Goal: Transaction & Acquisition: Purchase product/service

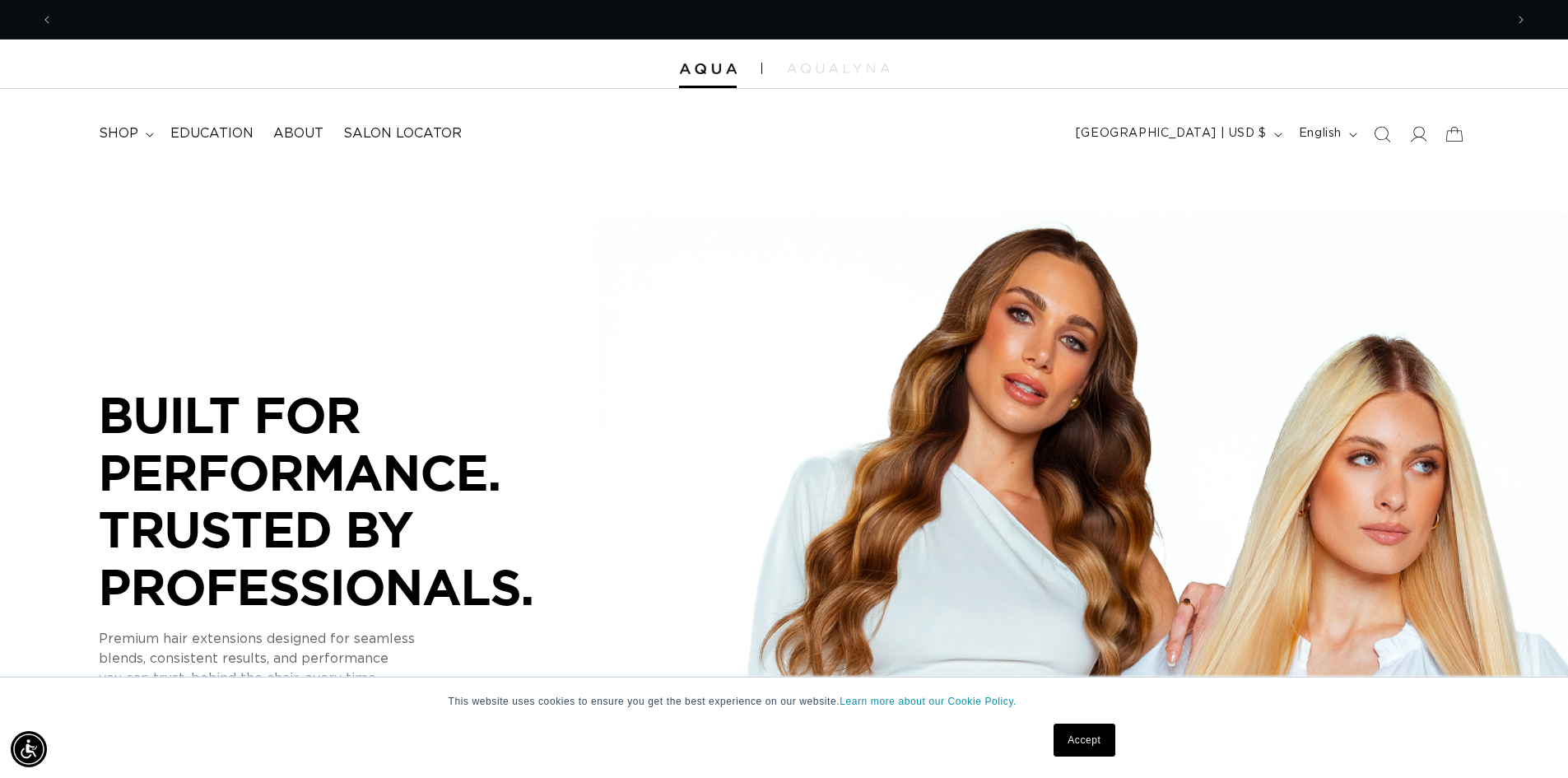
drag, startPoint x: 1425, startPoint y: 140, endPoint x: 1428, endPoint y: 170, distance: 30.1
click at [1425, 140] on icon at bounding box center [1419, 134] width 16 height 15
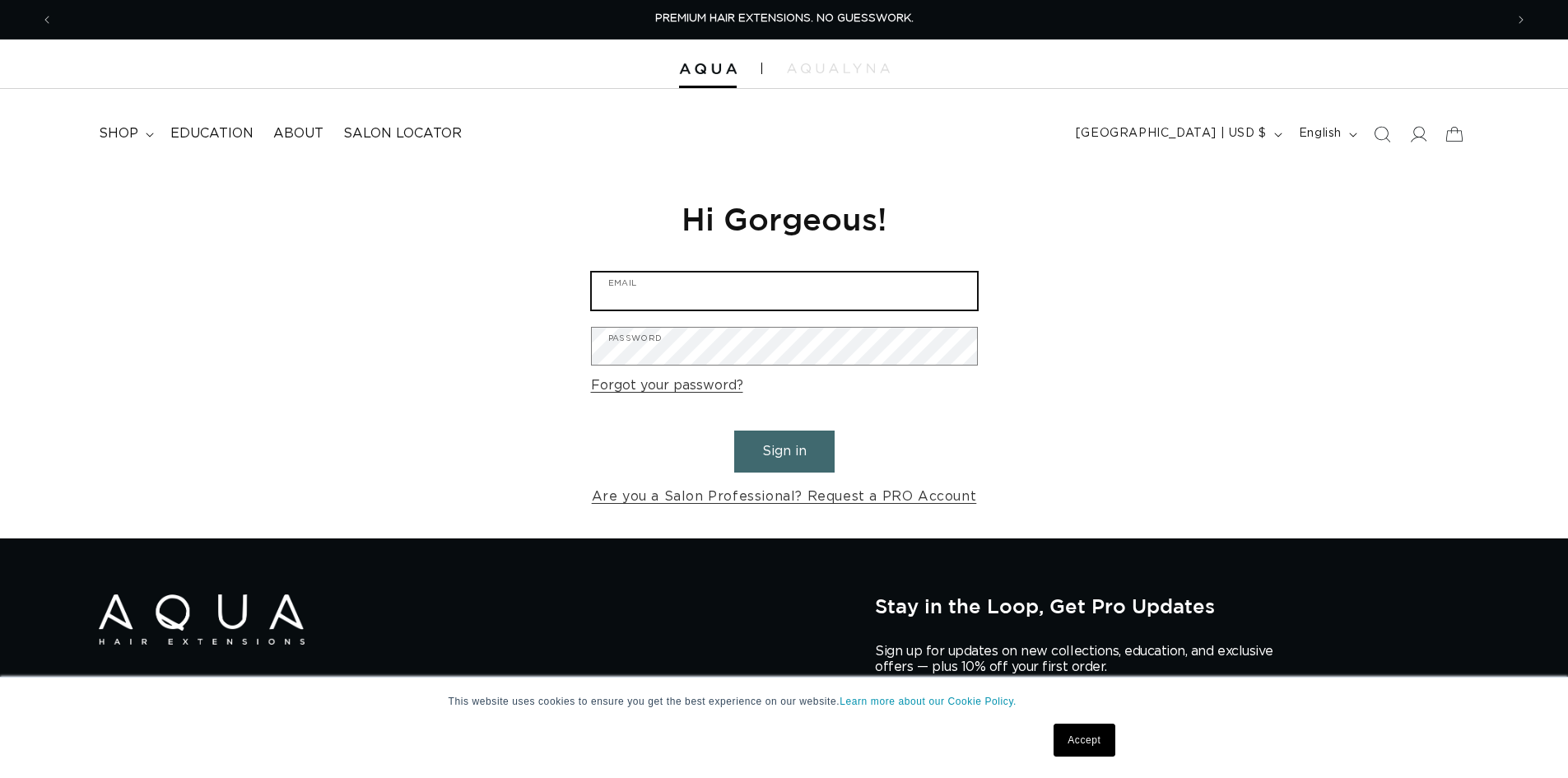
click at [771, 273] on input "Email" at bounding box center [784, 291] width 385 height 37
type input "haguayo2011@yahoo.com"
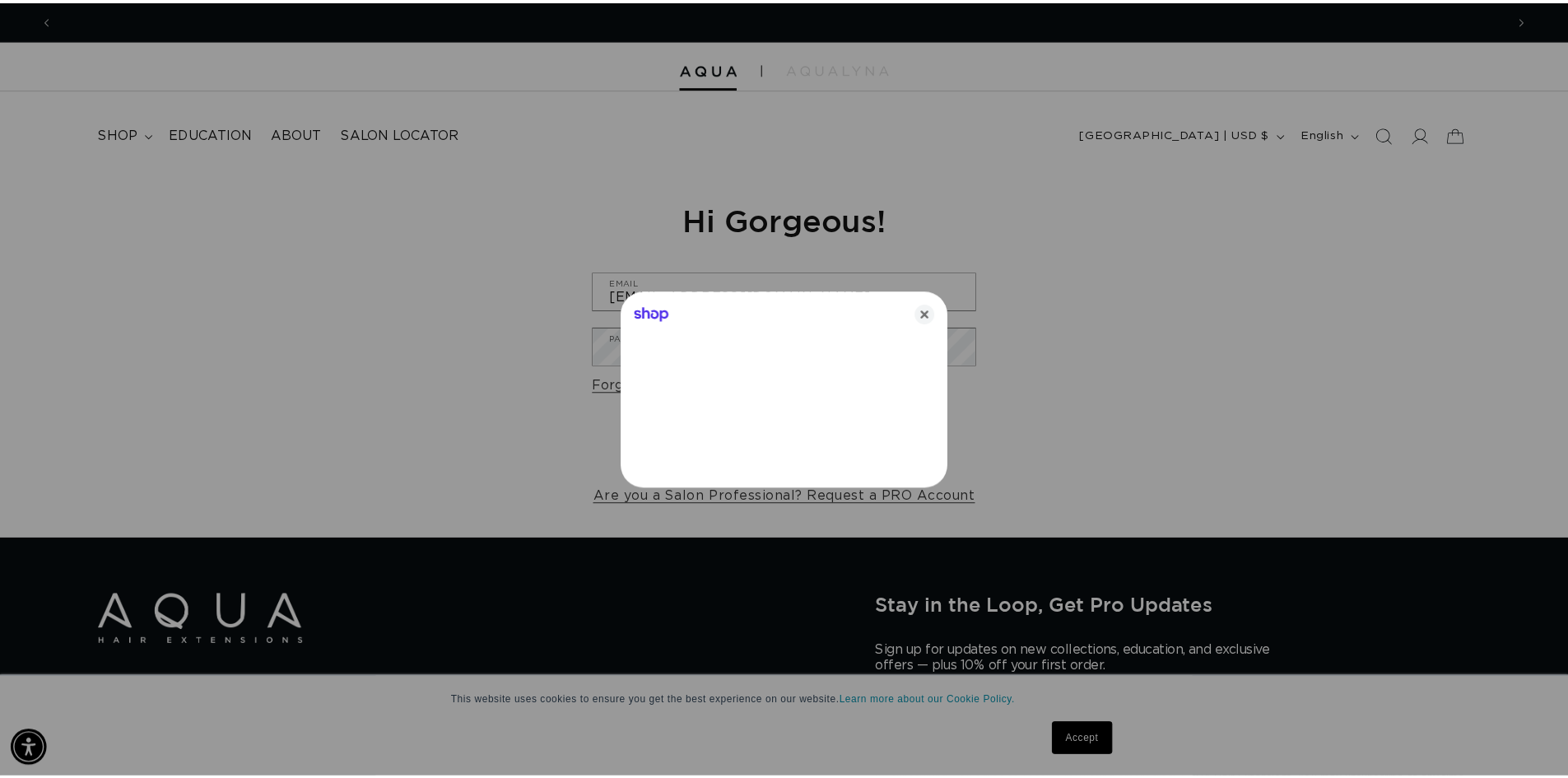
scroll to position [0, 1463]
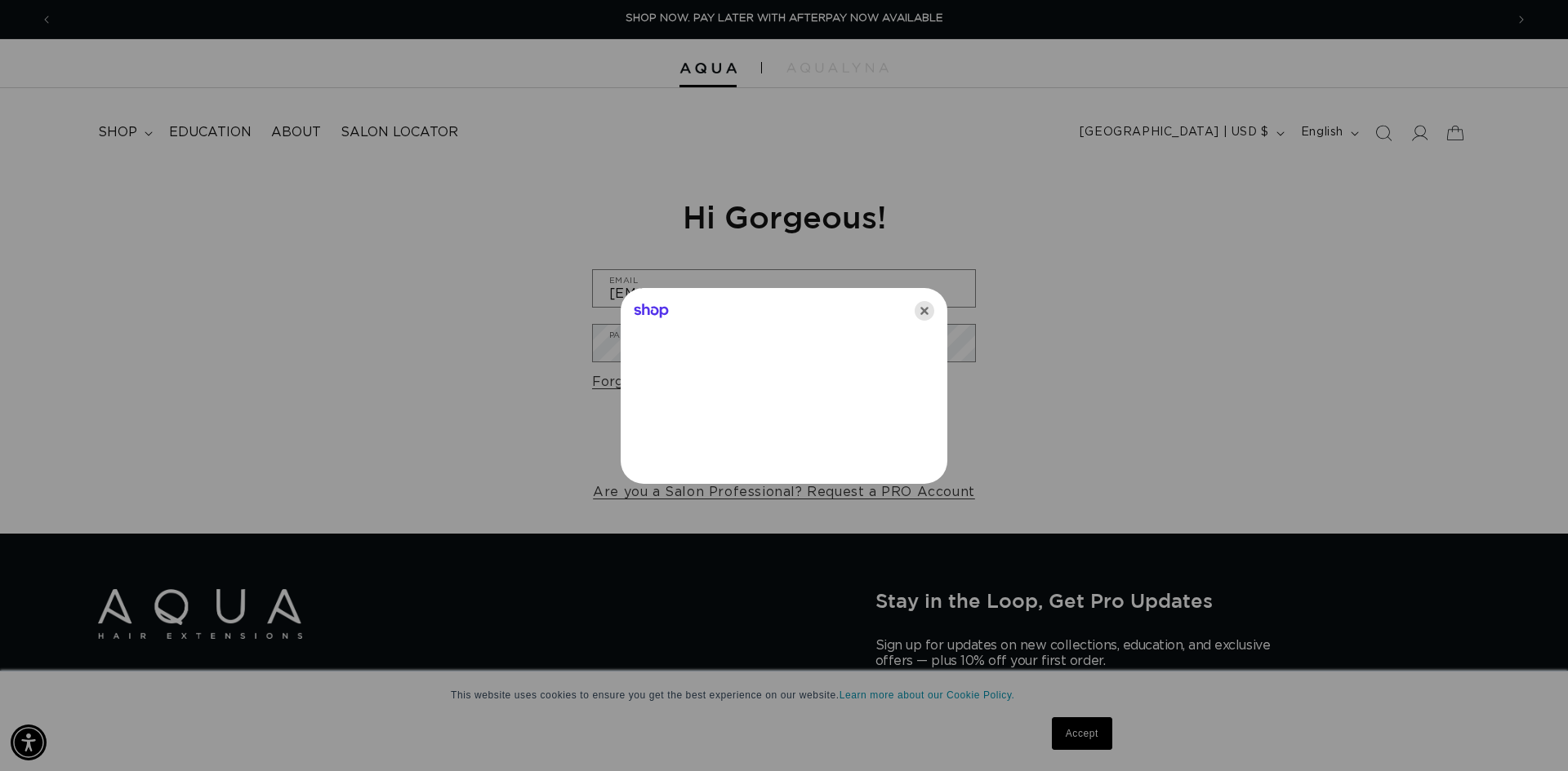
click at [931, 316] on icon "Close" at bounding box center [924, 311] width 20 height 20
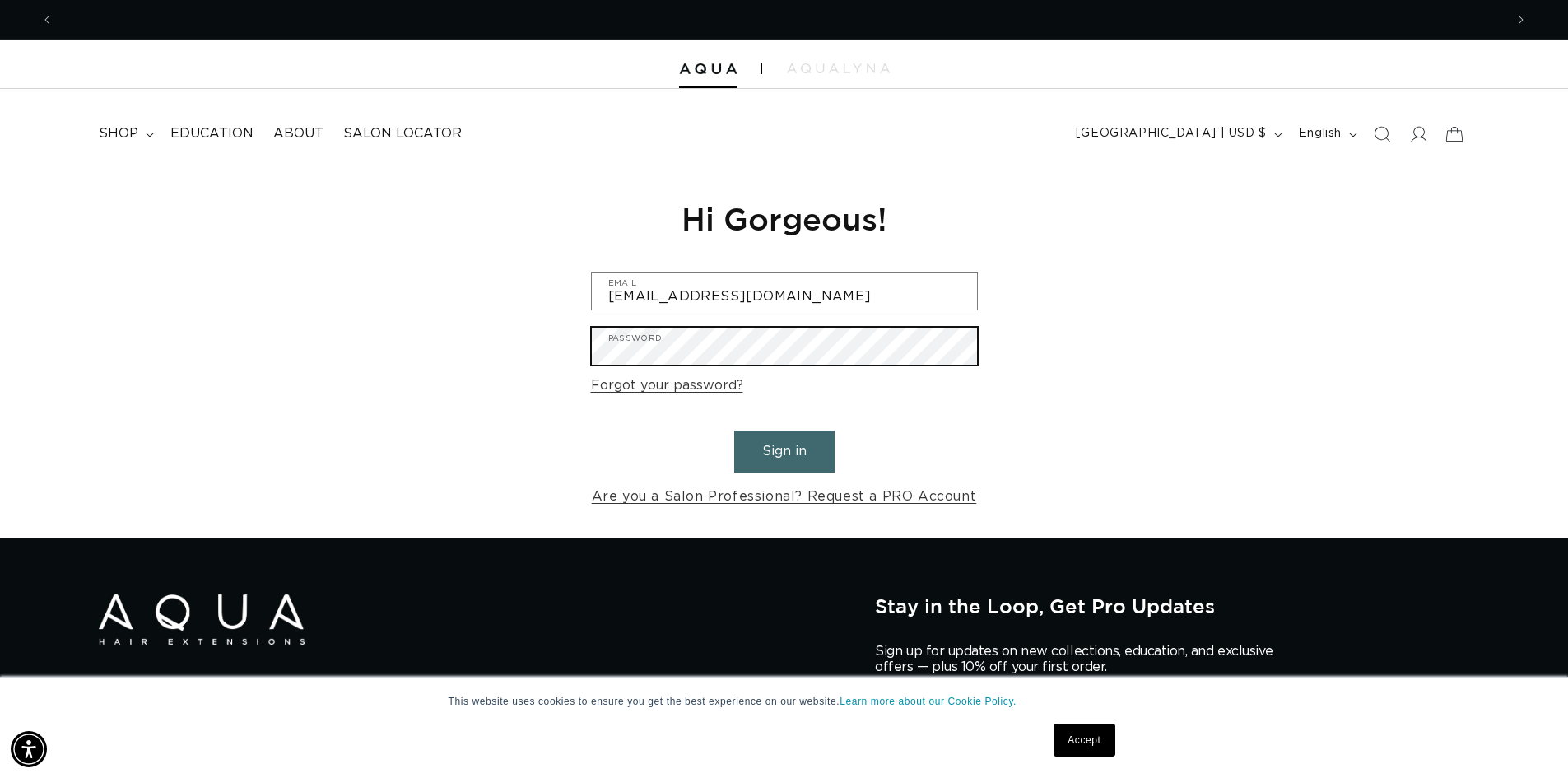
scroll to position [0, 2902]
click at [735, 431] on button "Sign in" at bounding box center [784, 451] width 101 height 42
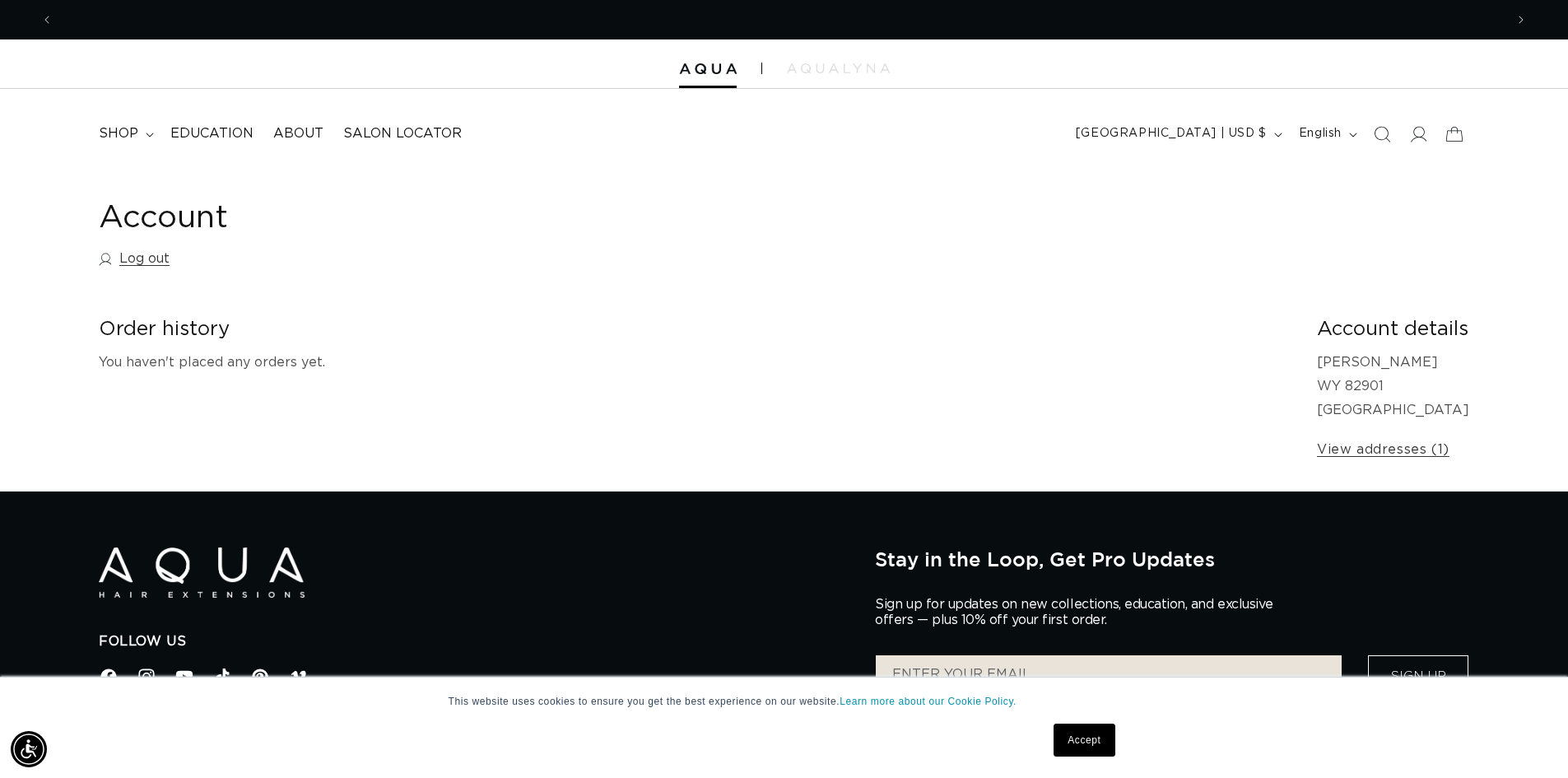
scroll to position [0, 1451]
click at [159, 134] on summary "shop" at bounding box center [124, 133] width 71 height 37
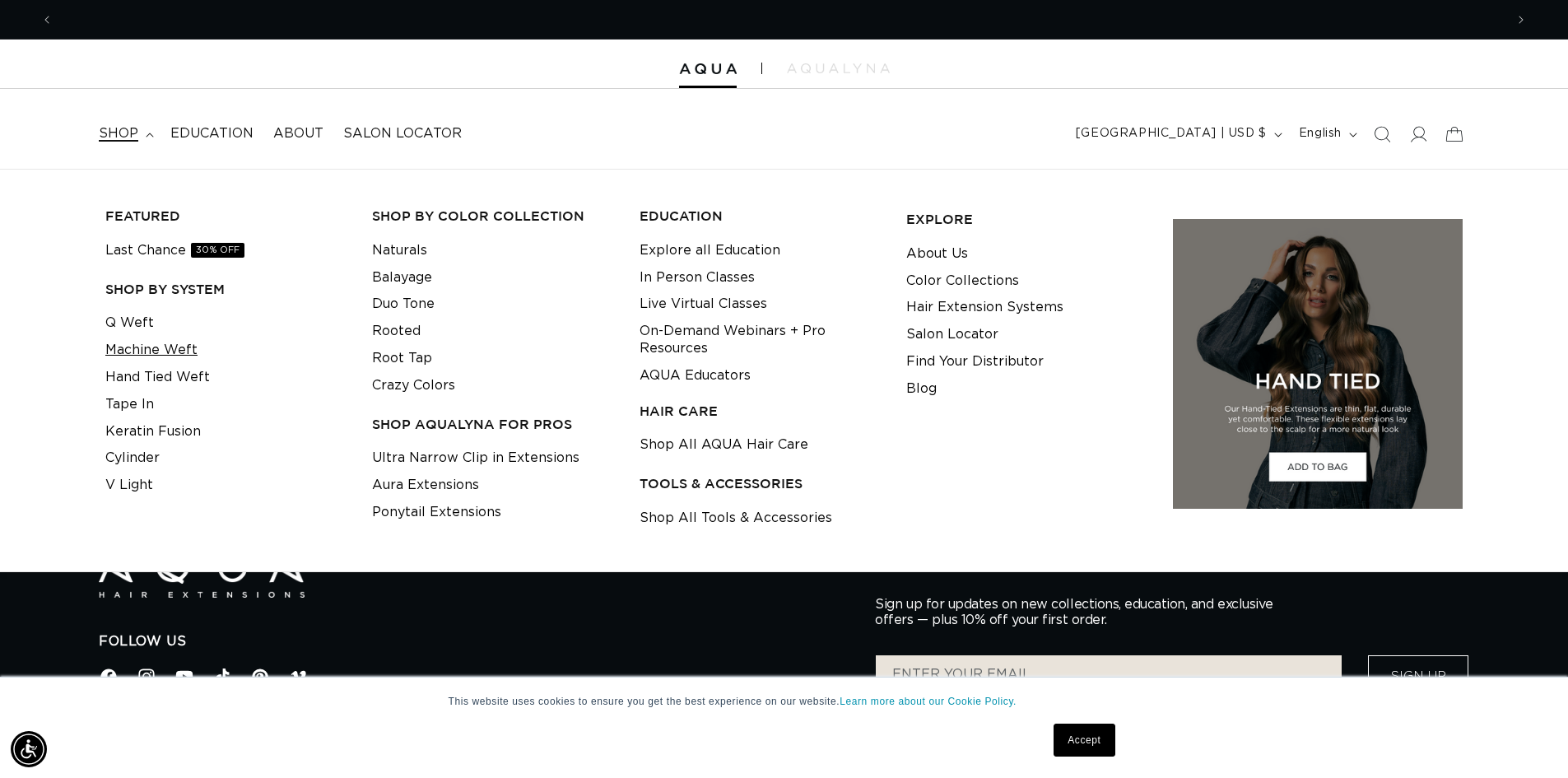
scroll to position [0, 2902]
click at [135, 324] on link "Q Weft" at bounding box center [130, 323] width 49 height 28
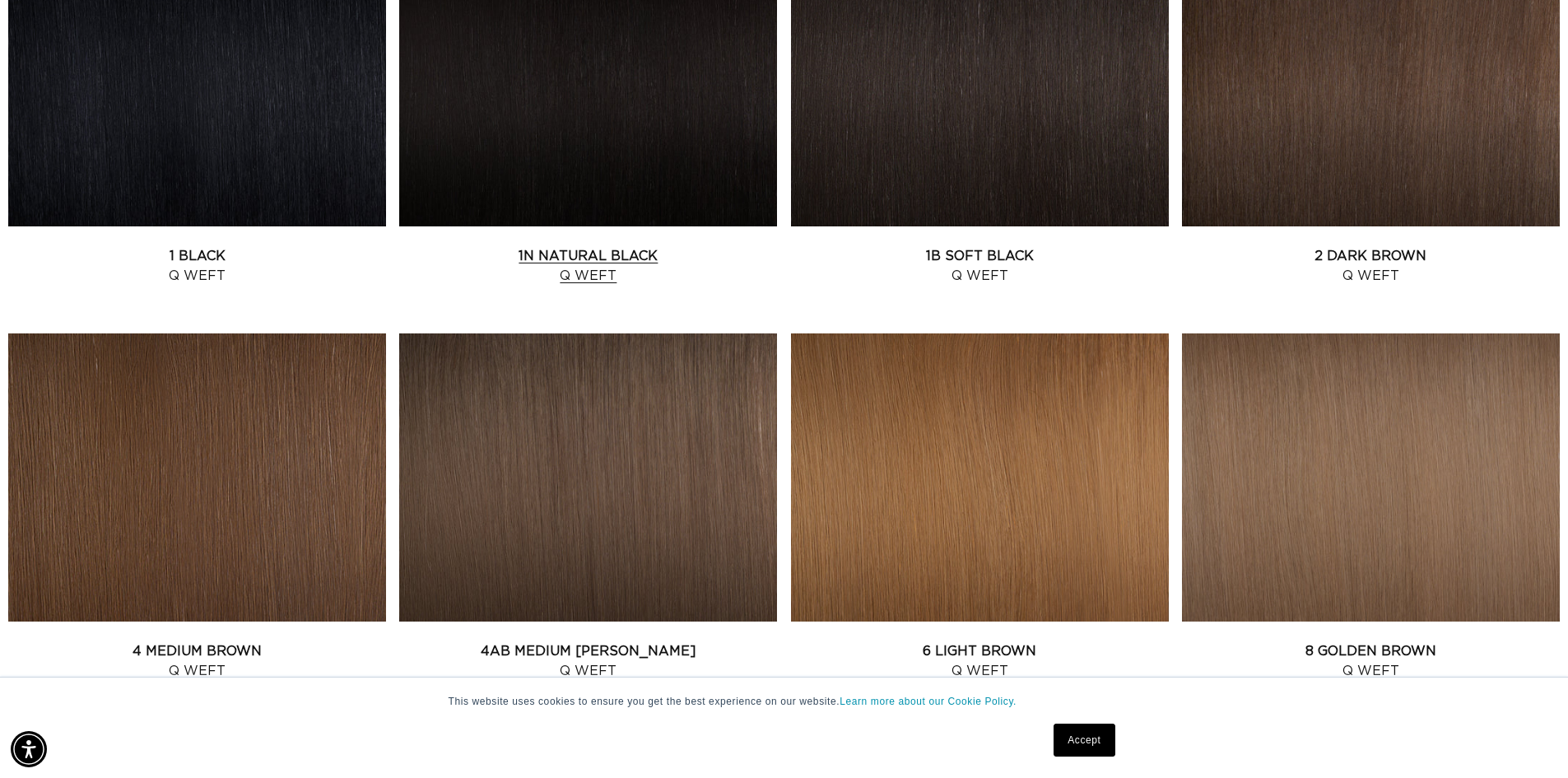
scroll to position [659, 0]
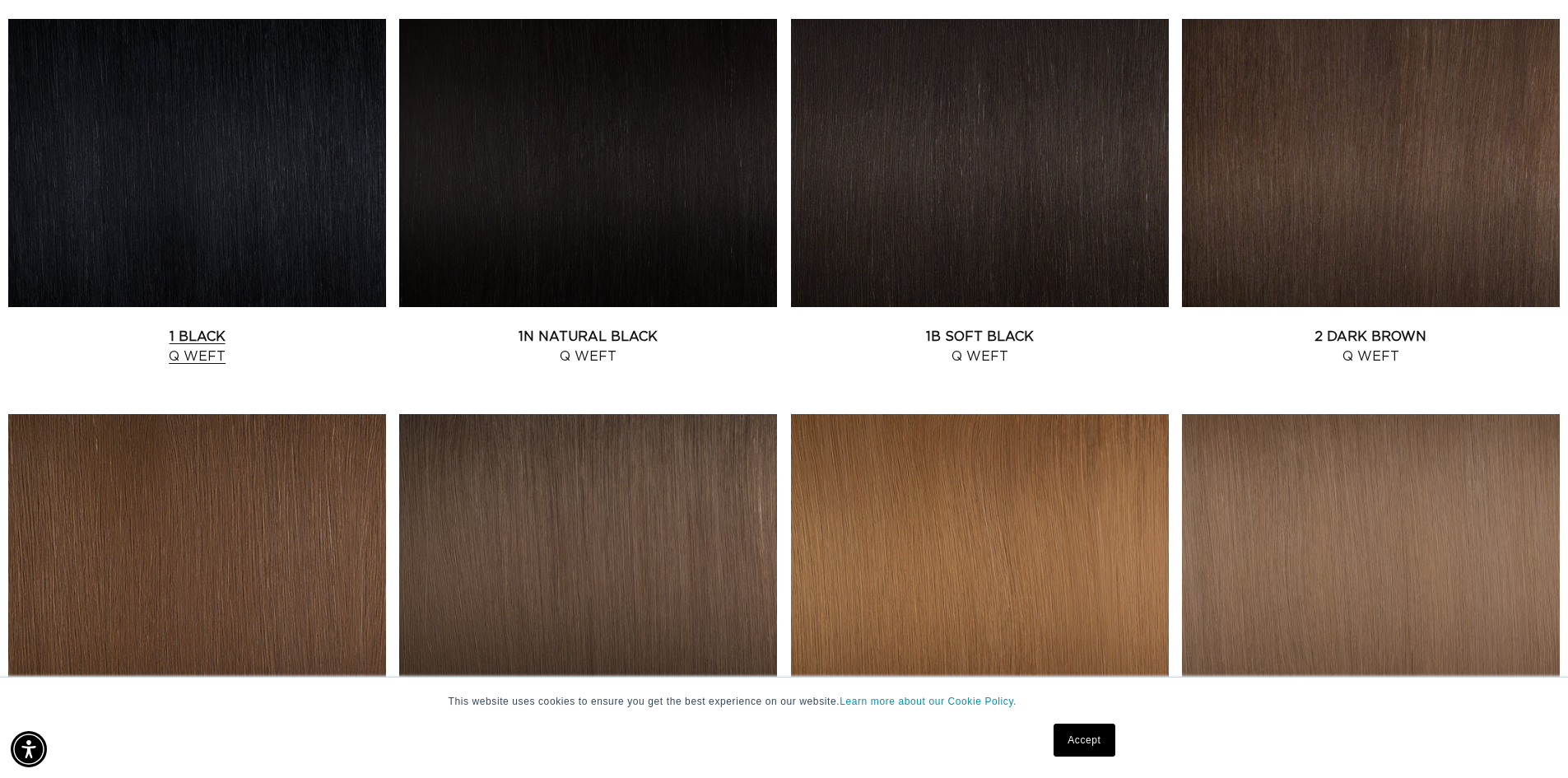
click at [185, 327] on link "1 Black Q Weft" at bounding box center [198, 346] width 378 height 40
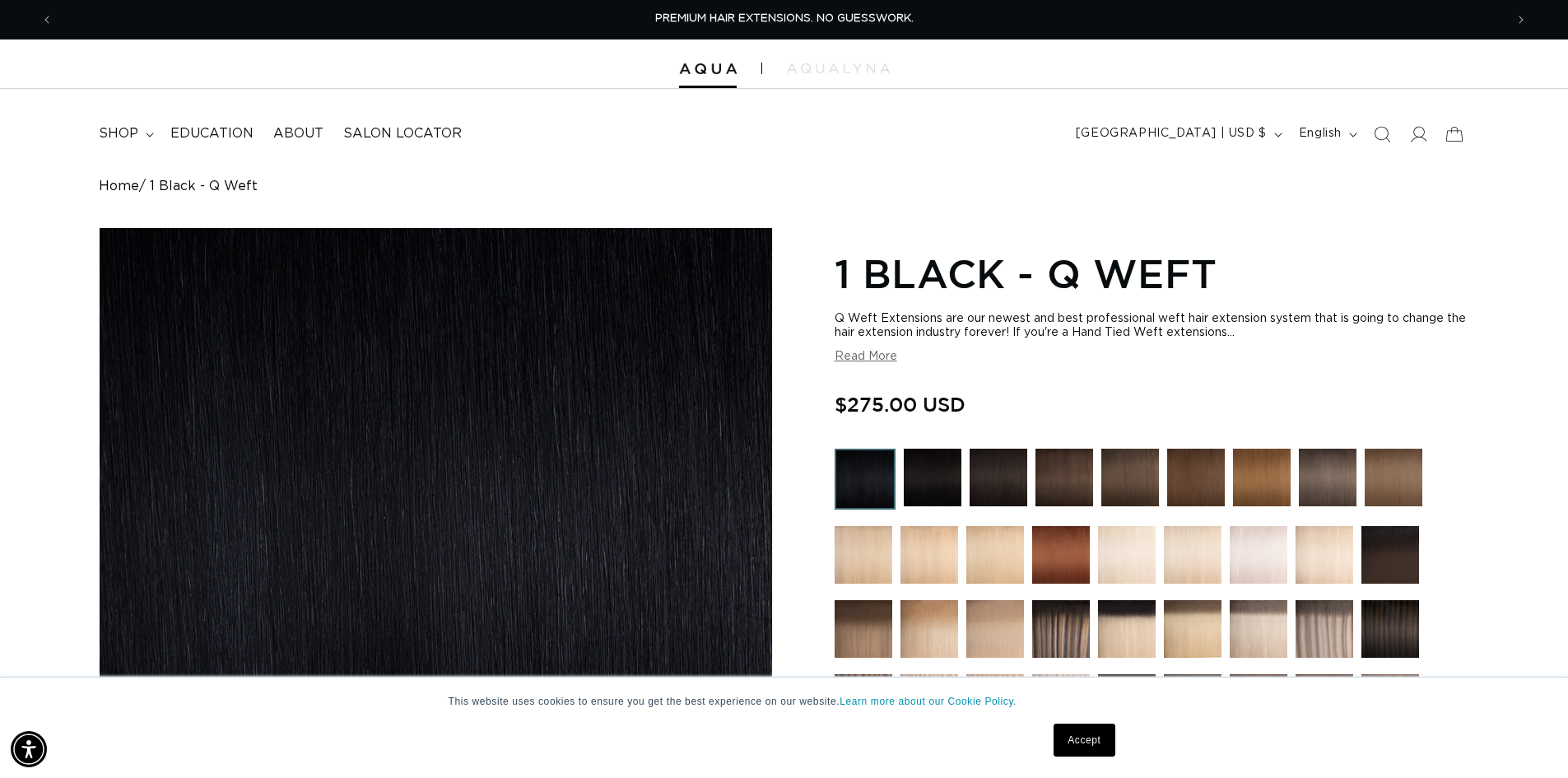
scroll to position [412, 0]
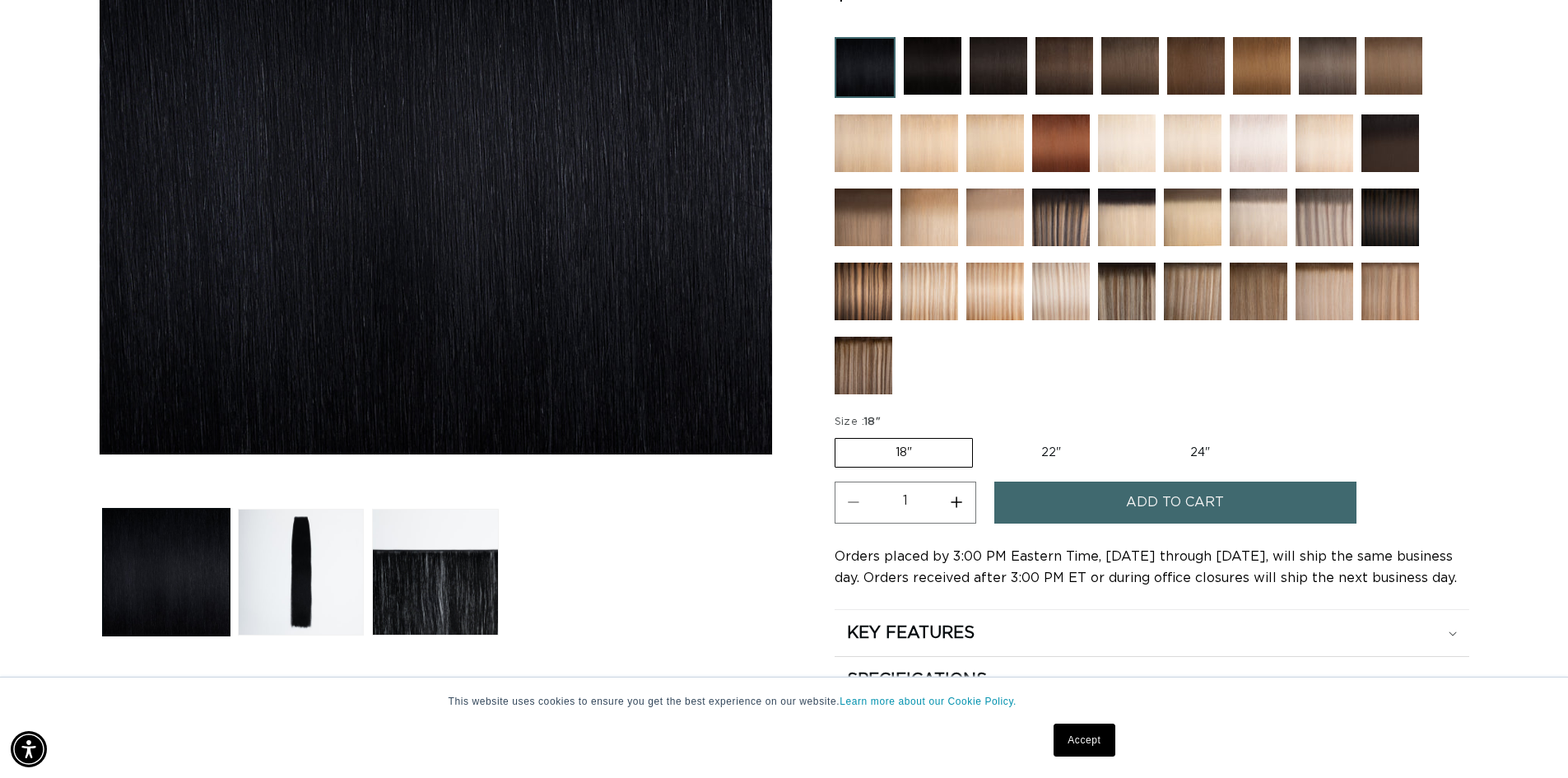
click at [1057, 453] on label "22" Variant sold out or unavailable" at bounding box center [1051, 453] width 140 height 28
click at [982, 436] on input "22" Variant sold out or unavailable" at bounding box center [981, 435] width 1 height 1
radio input "true"
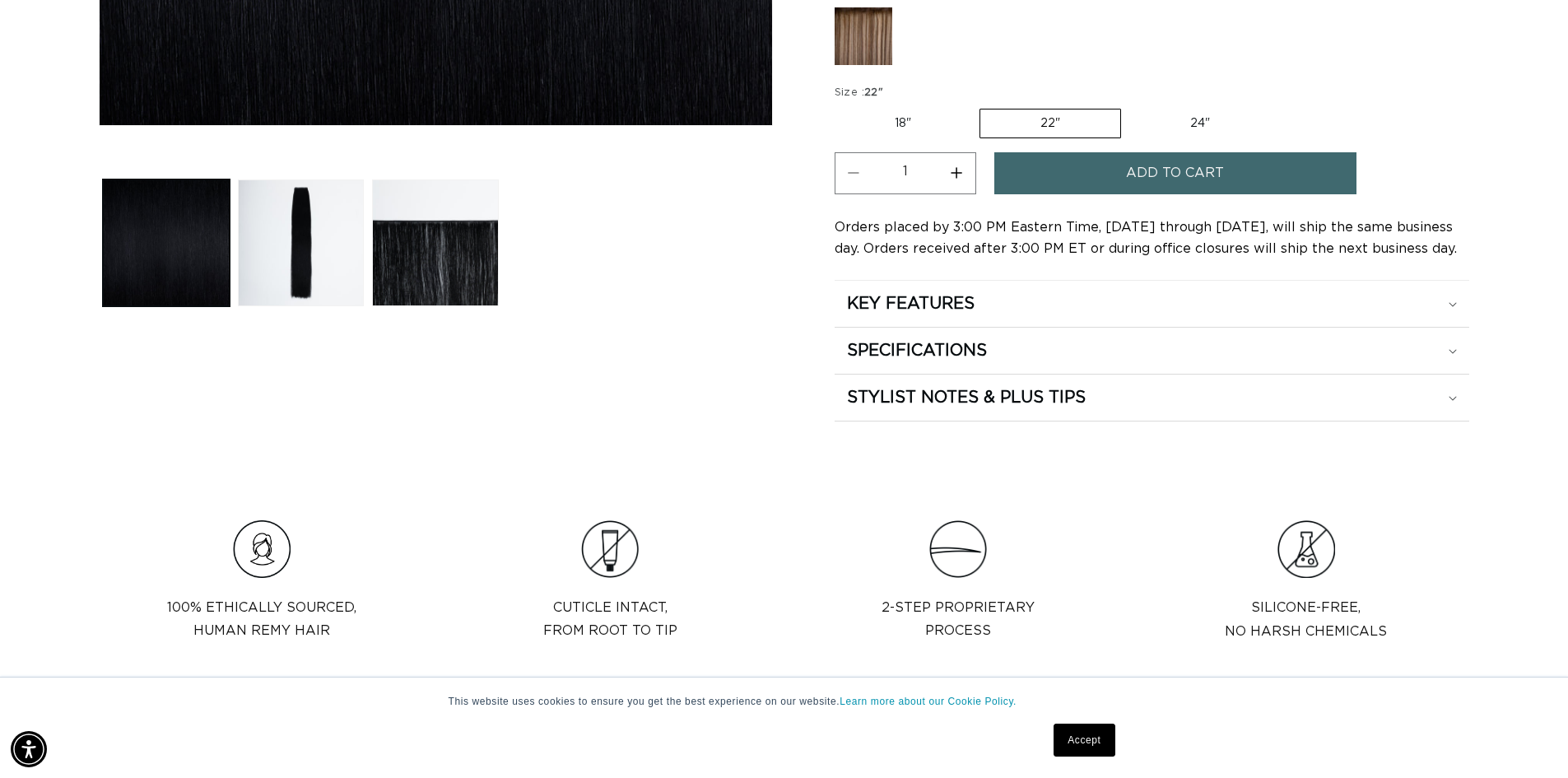
scroll to position [0, 2902]
click at [985, 349] on h2 "SPECIFICATIONS" at bounding box center [917, 351] width 140 height 21
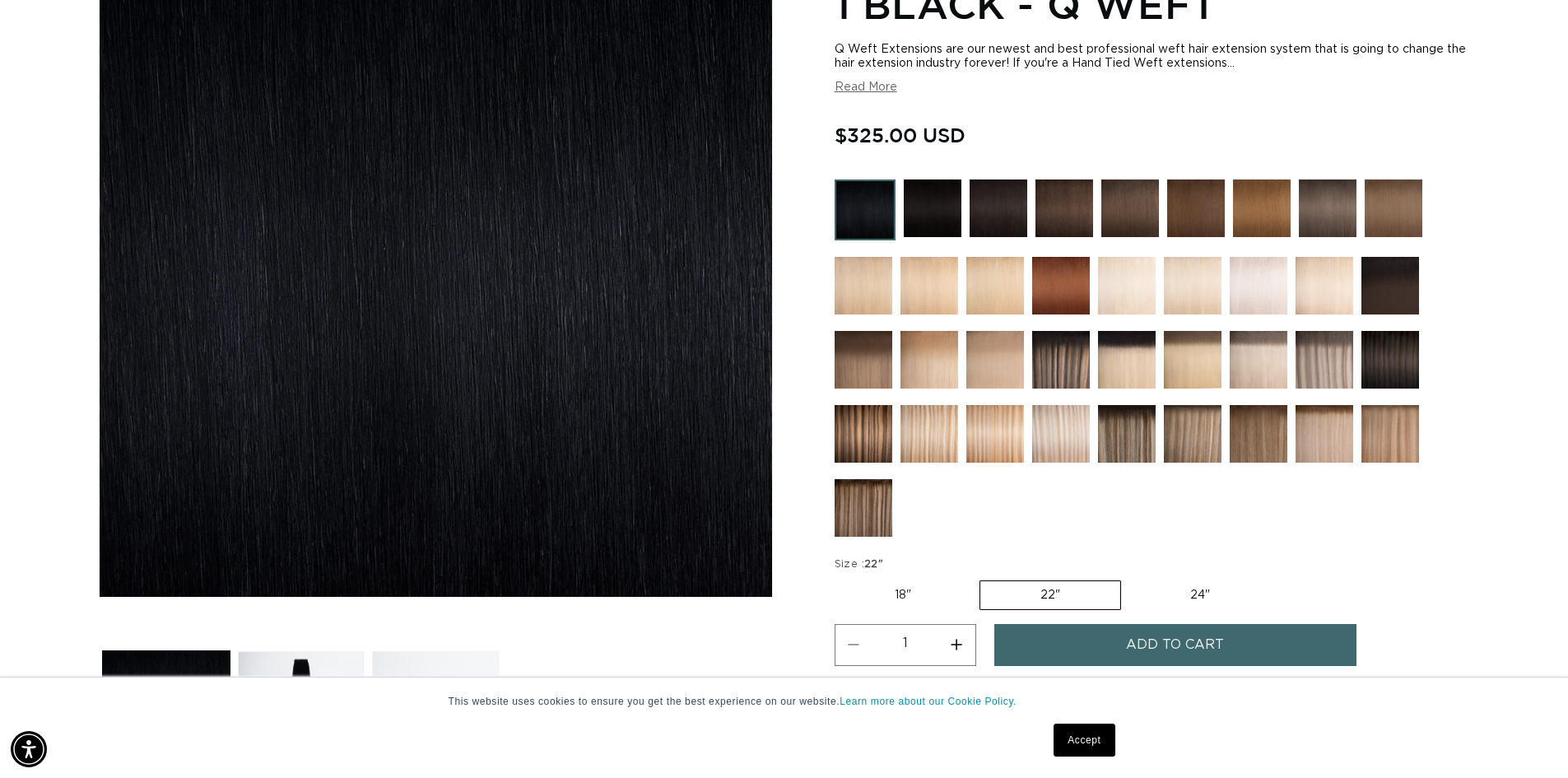
scroll to position [412, 0]
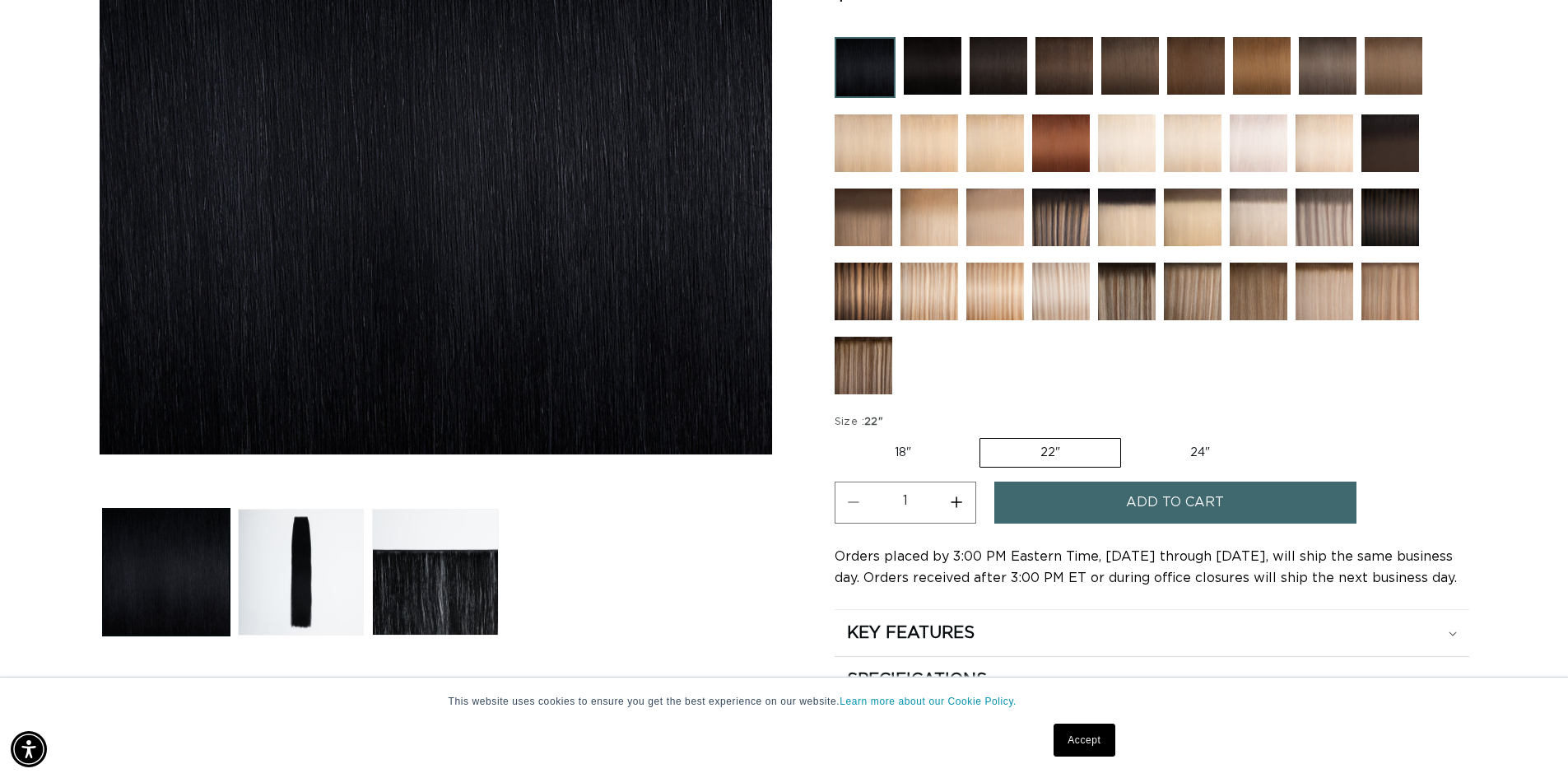
click at [1222, 447] on label "24" Variant sold out or unavailable" at bounding box center [1199, 453] width 140 height 28
click at [1130, 436] on input "24" Variant sold out or unavailable" at bounding box center [1130, 435] width 1 height 1
radio input "true"
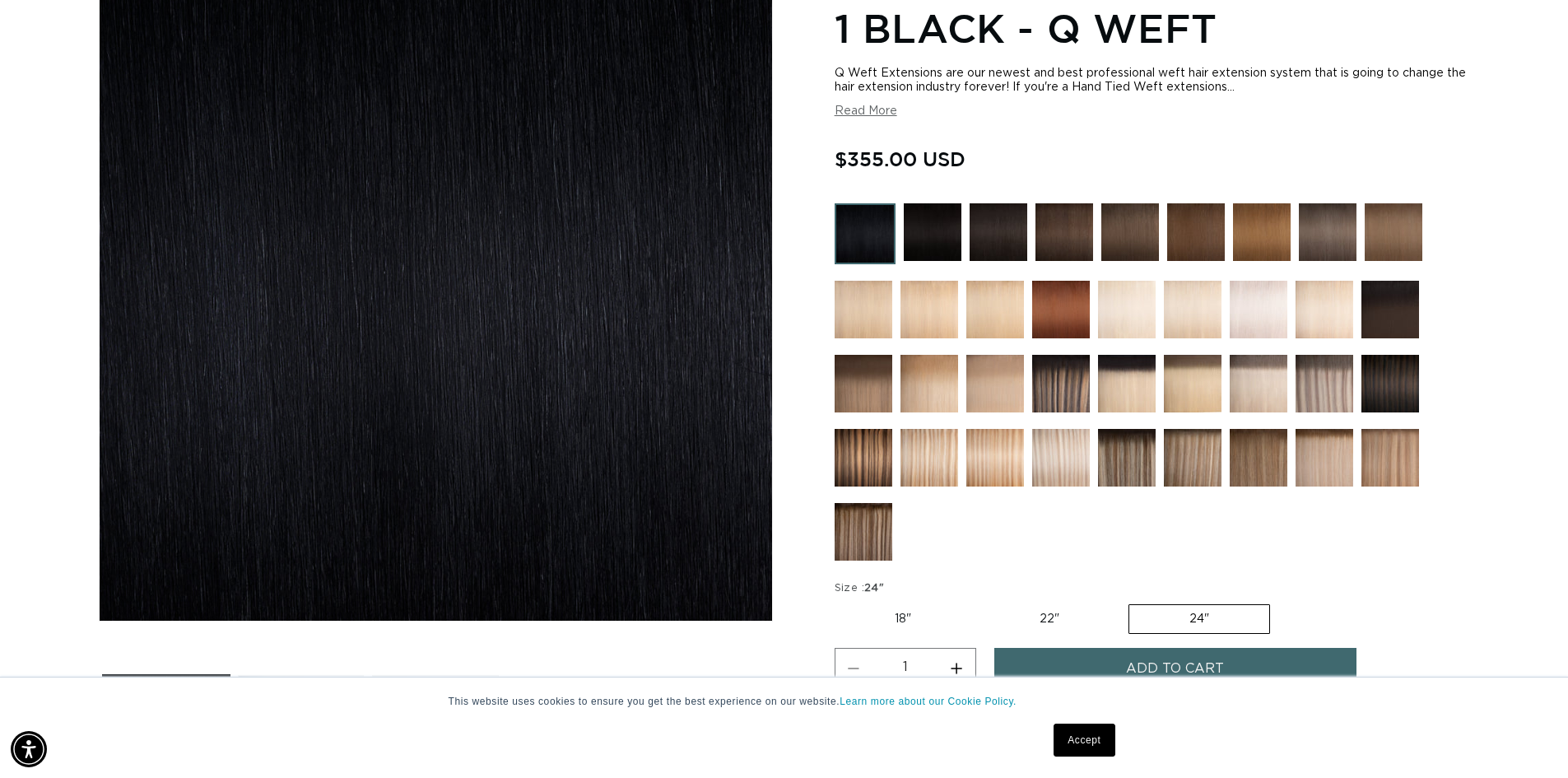
scroll to position [412, 0]
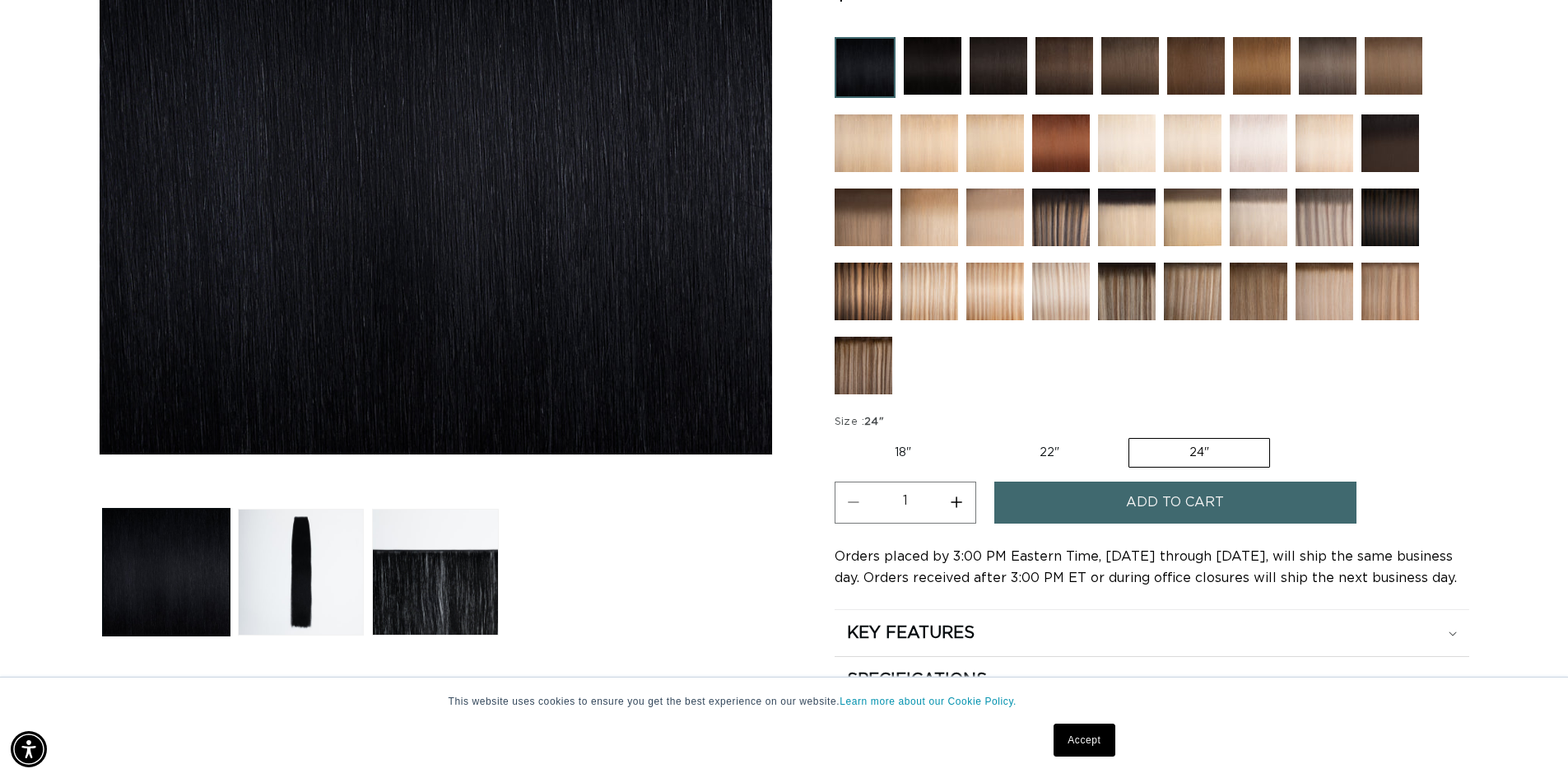
click at [1045, 449] on label "22" Variant sold out or unavailable" at bounding box center [1049, 453] width 140 height 28
click at [980, 436] on input "22" Variant sold out or unavailable" at bounding box center [979, 435] width 1 height 1
radio input "true"
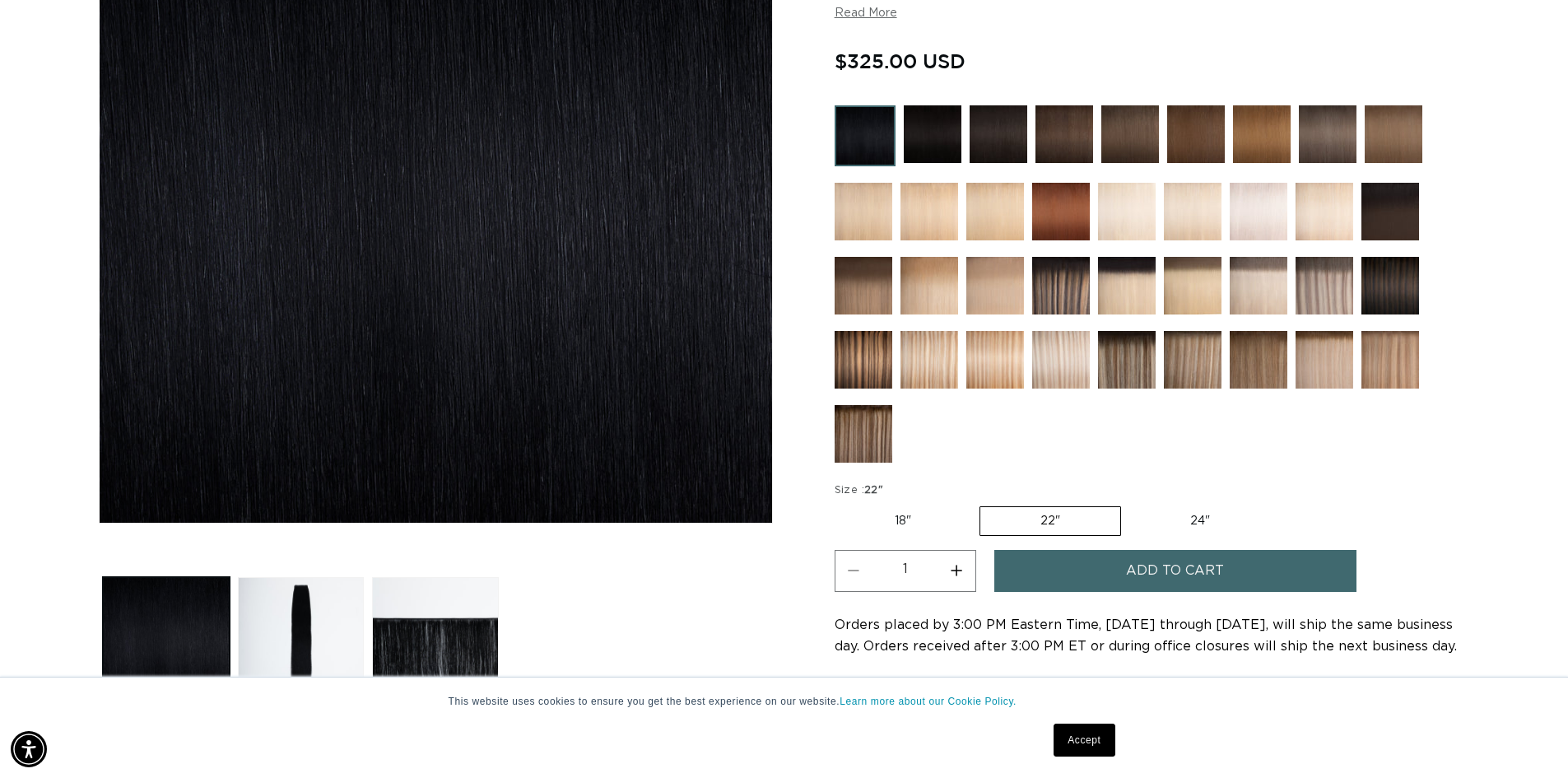
scroll to position [494, 0]
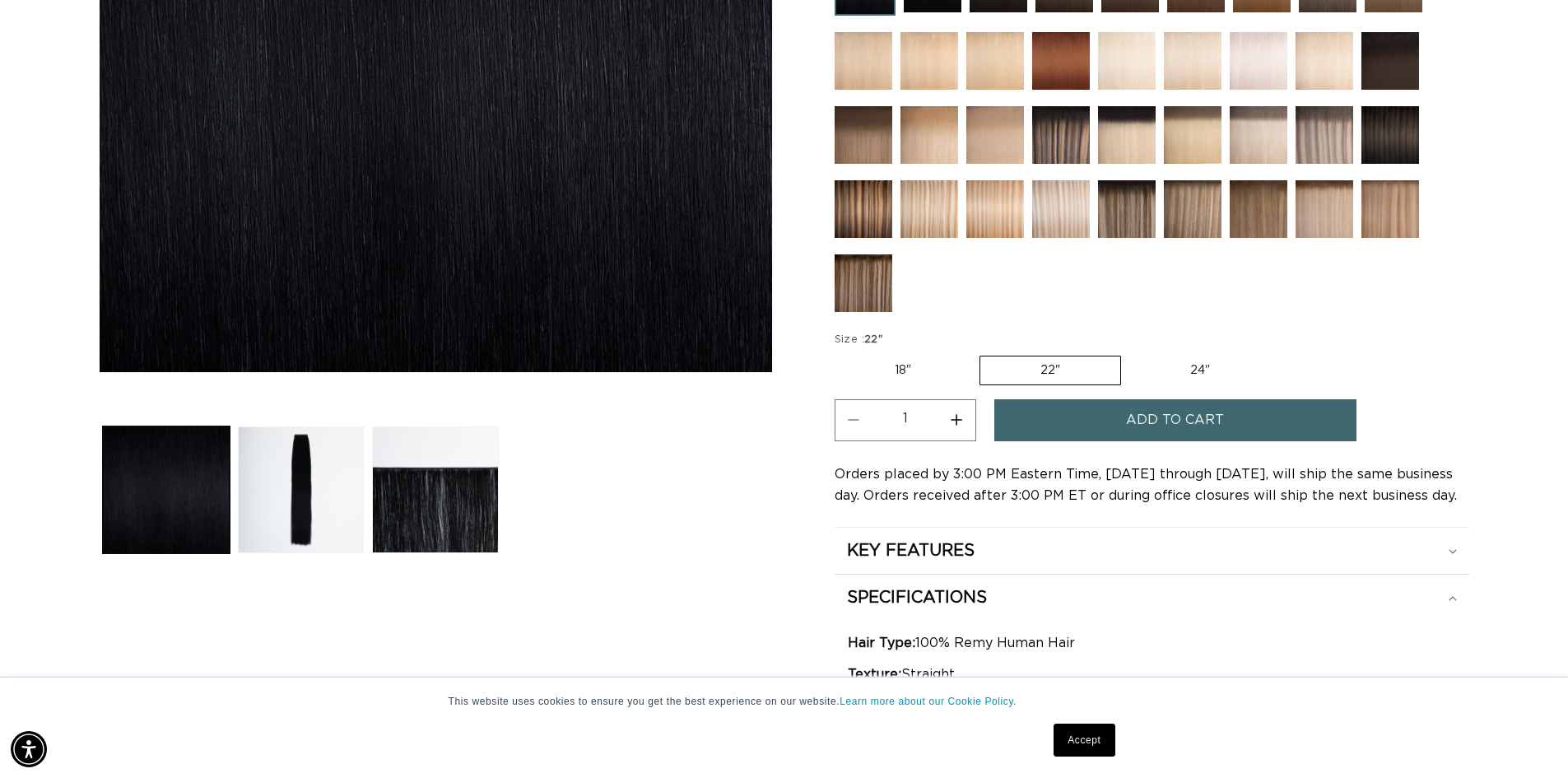
click at [1235, 377] on label "24" Variant sold out or unavailable" at bounding box center [1199, 371] width 140 height 28
click at [1130, 353] on input "24" Variant sold out or unavailable" at bounding box center [1130, 352] width 1 height 1
radio input "true"
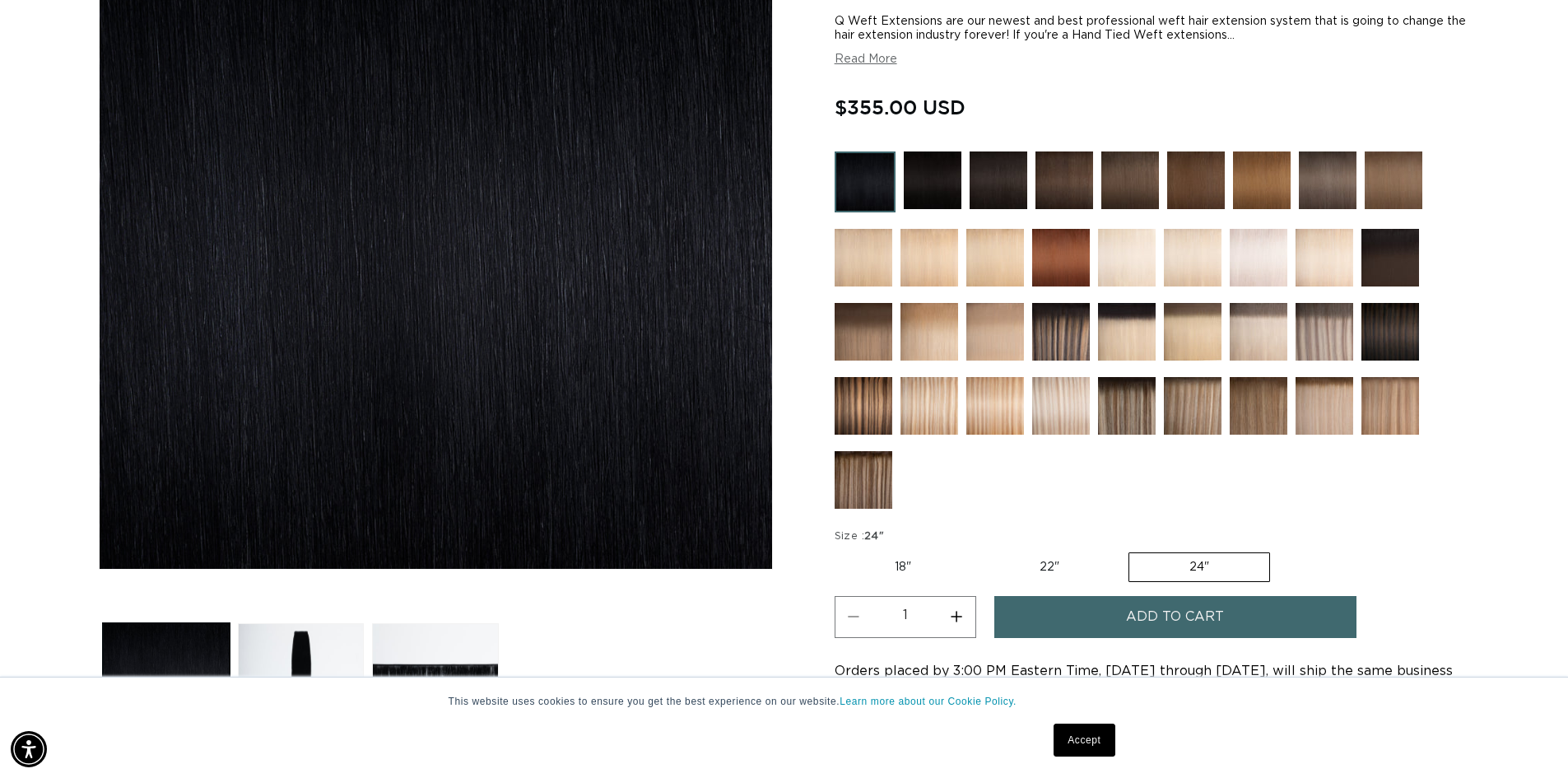
scroll to position [412, 0]
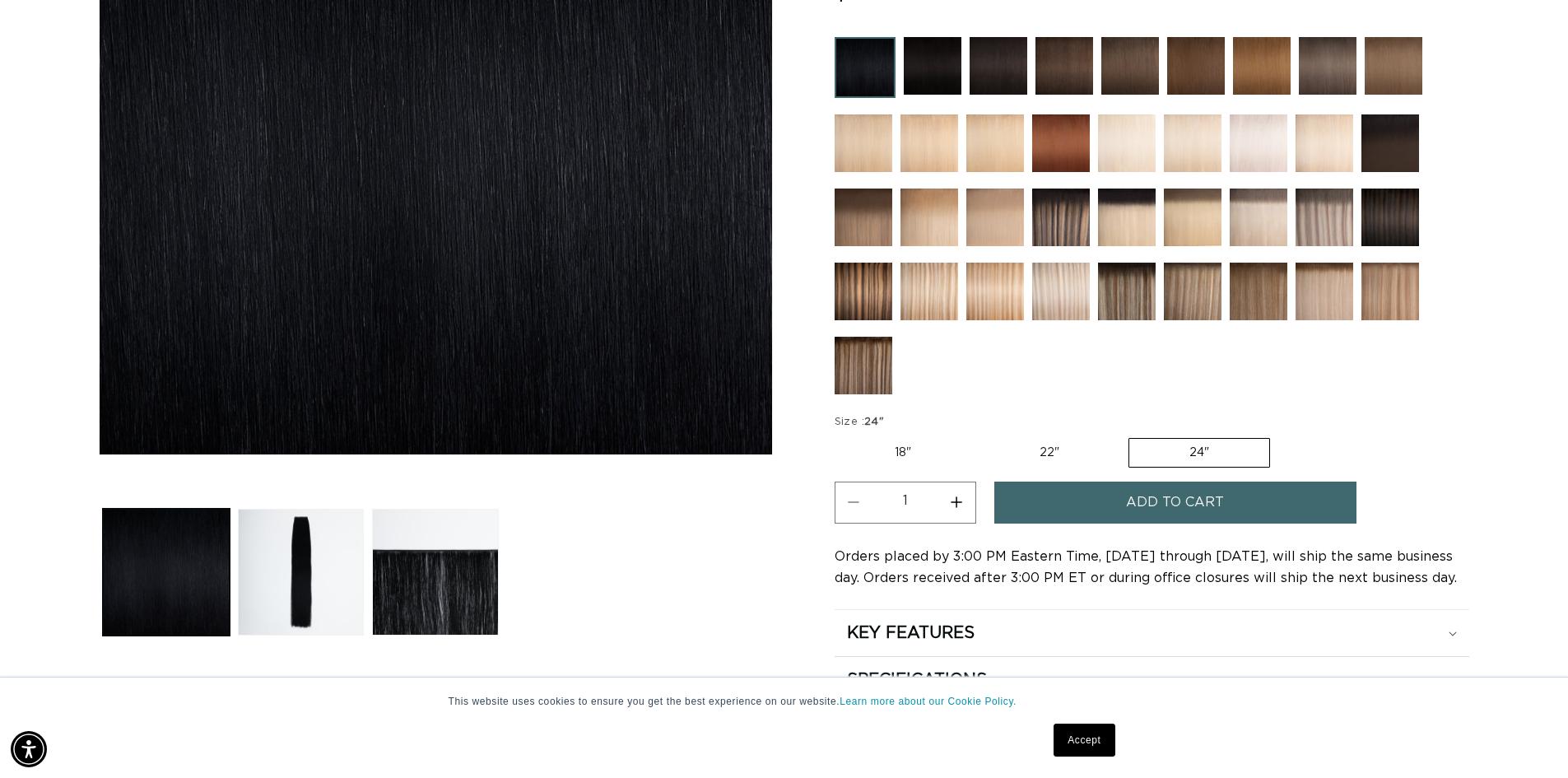
click at [1080, 456] on label "22" Variant sold out or unavailable" at bounding box center [1049, 453] width 140 height 28
click at [980, 436] on input "22" Variant sold out or unavailable" at bounding box center [979, 435] width 1 height 1
radio input "true"
click at [961, 500] on button "Increase quantity for 1 Black - Q Weft" at bounding box center [956, 502] width 37 height 42
type input "2"
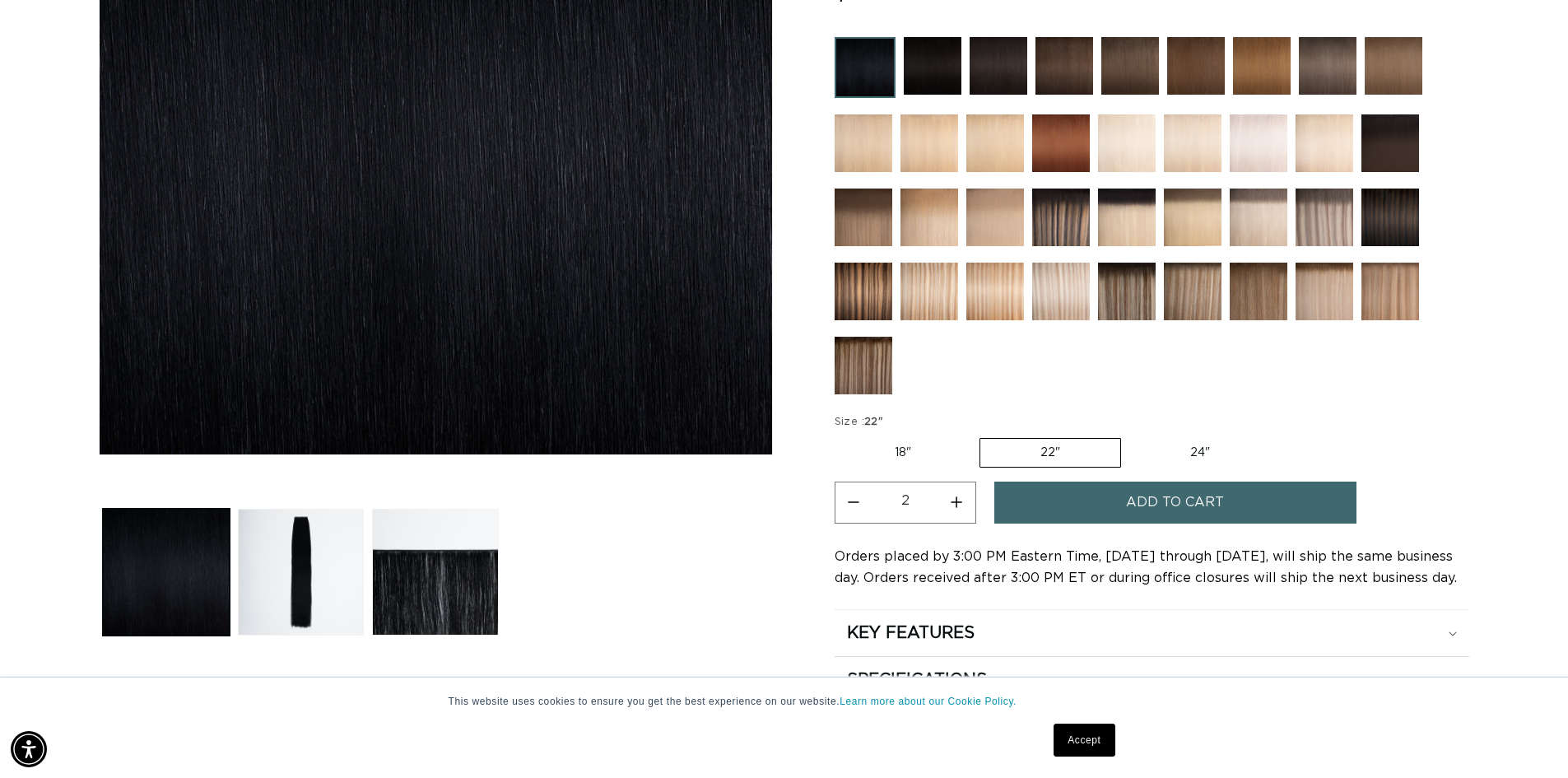
click at [1124, 504] on button "Add to cart" at bounding box center [1175, 502] width 363 height 42
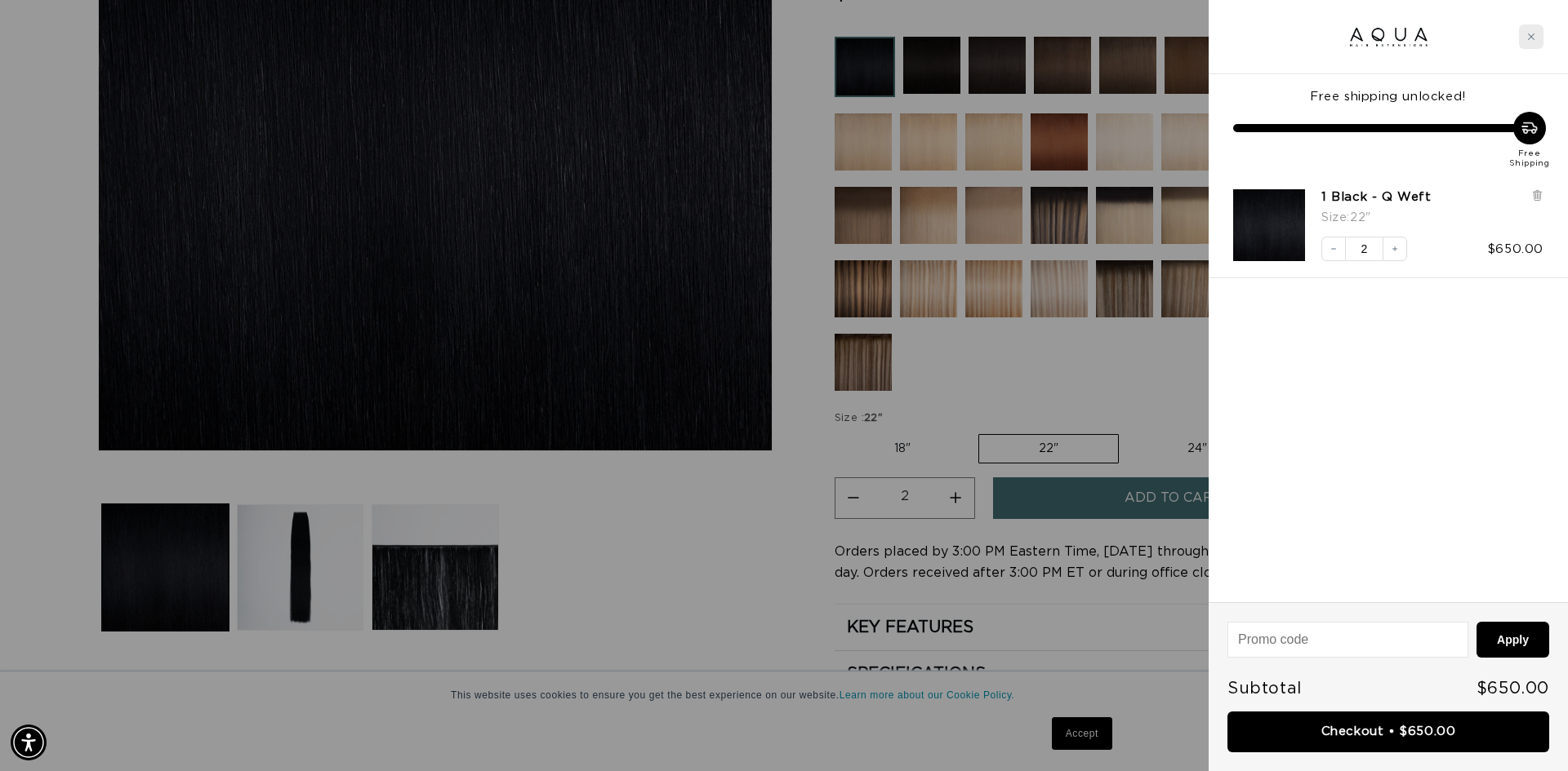
click at [1535, 41] on div "Close cart" at bounding box center [1531, 37] width 25 height 25
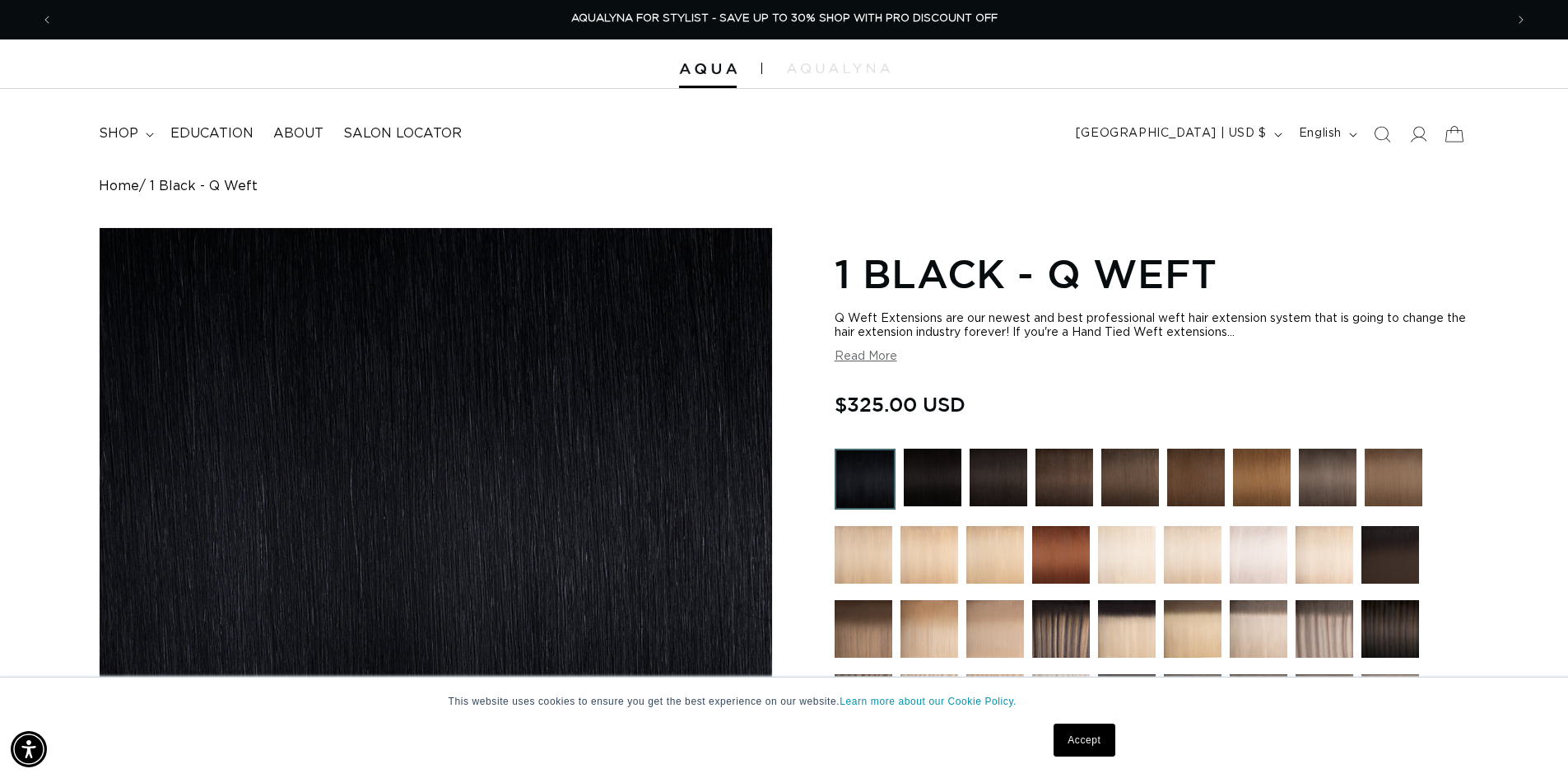
click at [1449, 135] on icon at bounding box center [1454, 133] width 39 height 39
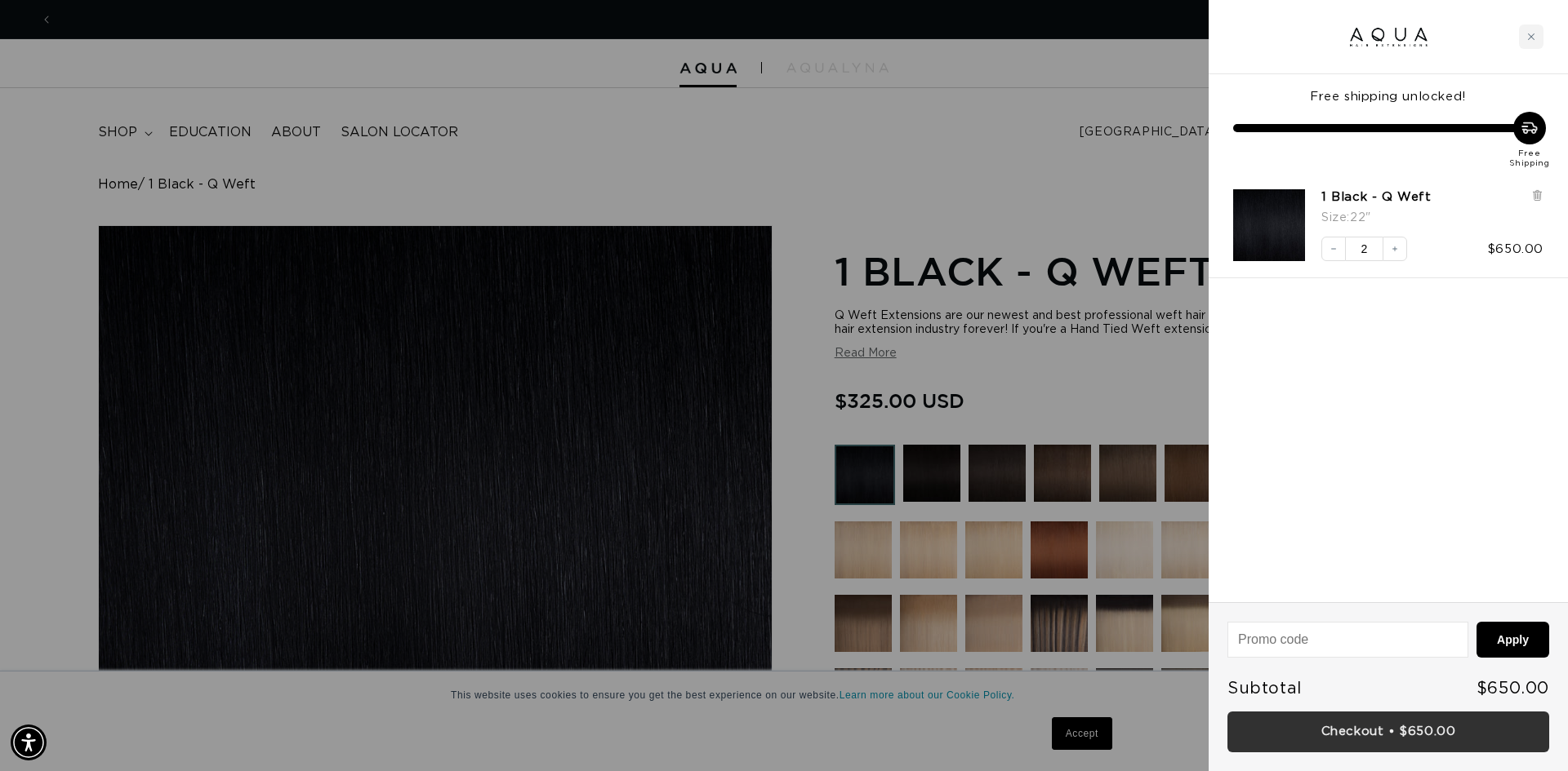
scroll to position [0, 1451]
click at [1390, 726] on link "Checkout • $650.00" at bounding box center [1387, 732] width 321 height 42
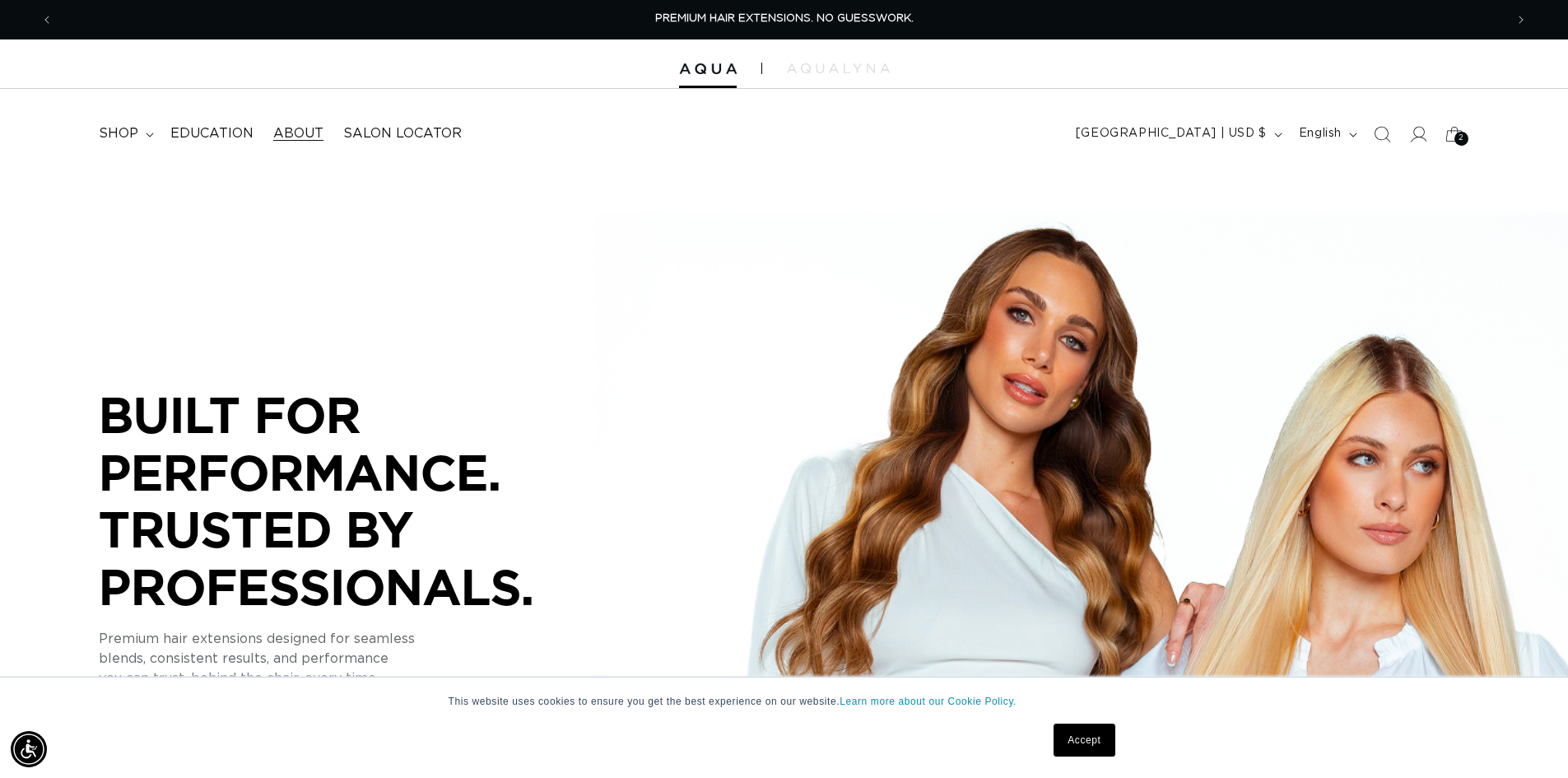
click at [302, 135] on span "About" at bounding box center [298, 134] width 50 height 17
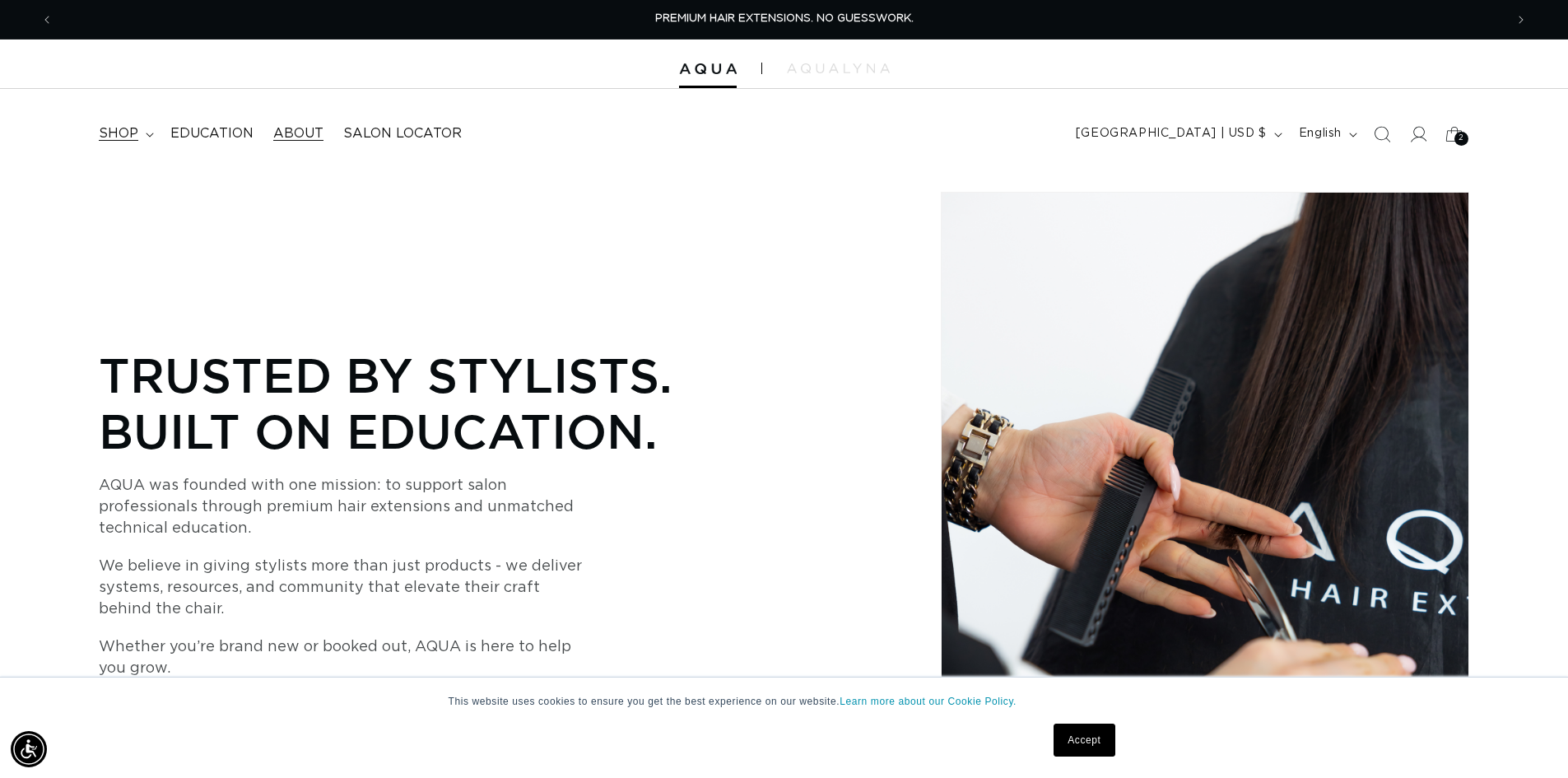
click at [146, 134] on icon at bounding box center [150, 135] width 9 height 5
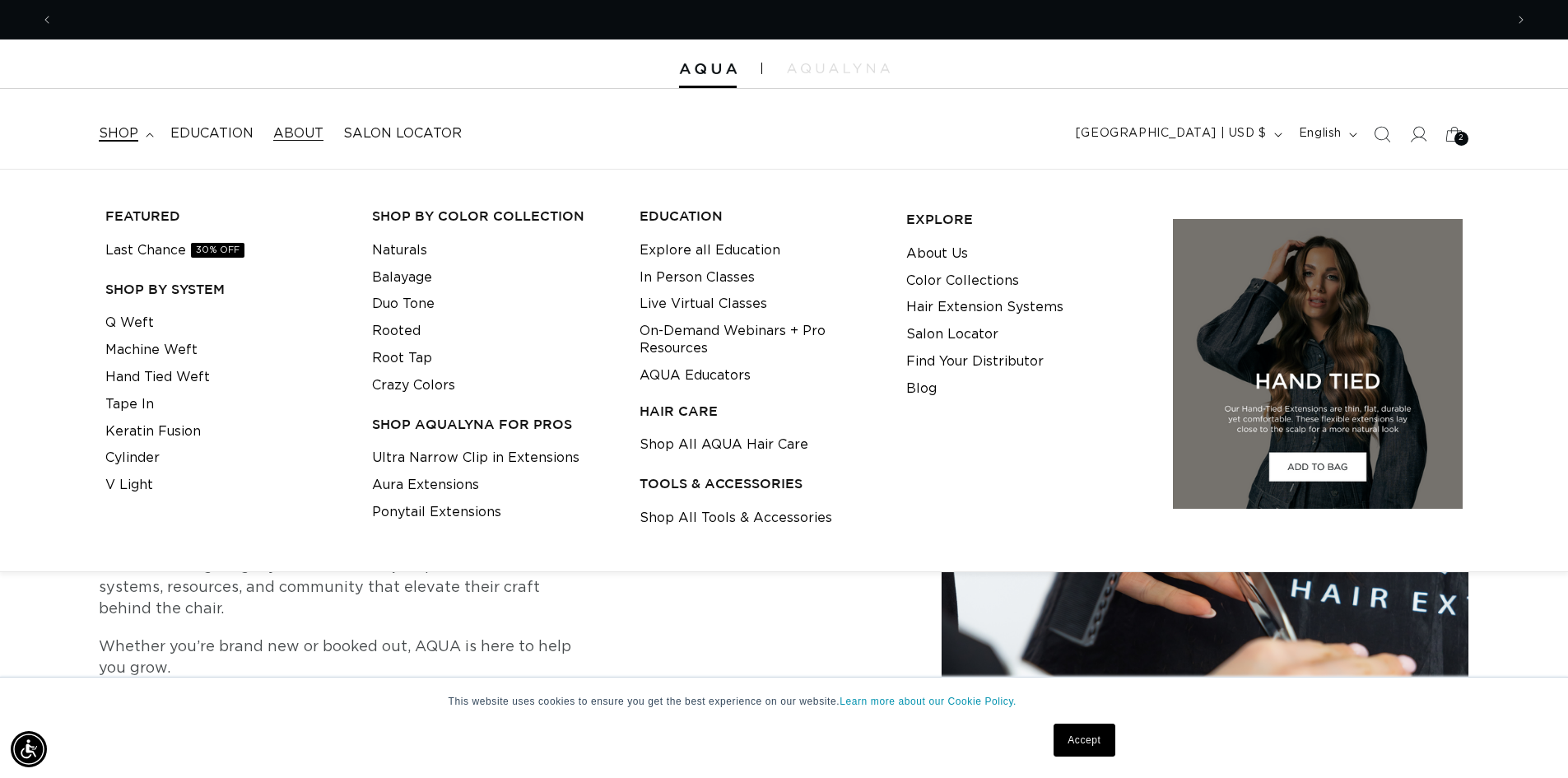
scroll to position [0, 1451]
click at [137, 315] on link "Q Weft" at bounding box center [130, 323] width 49 height 28
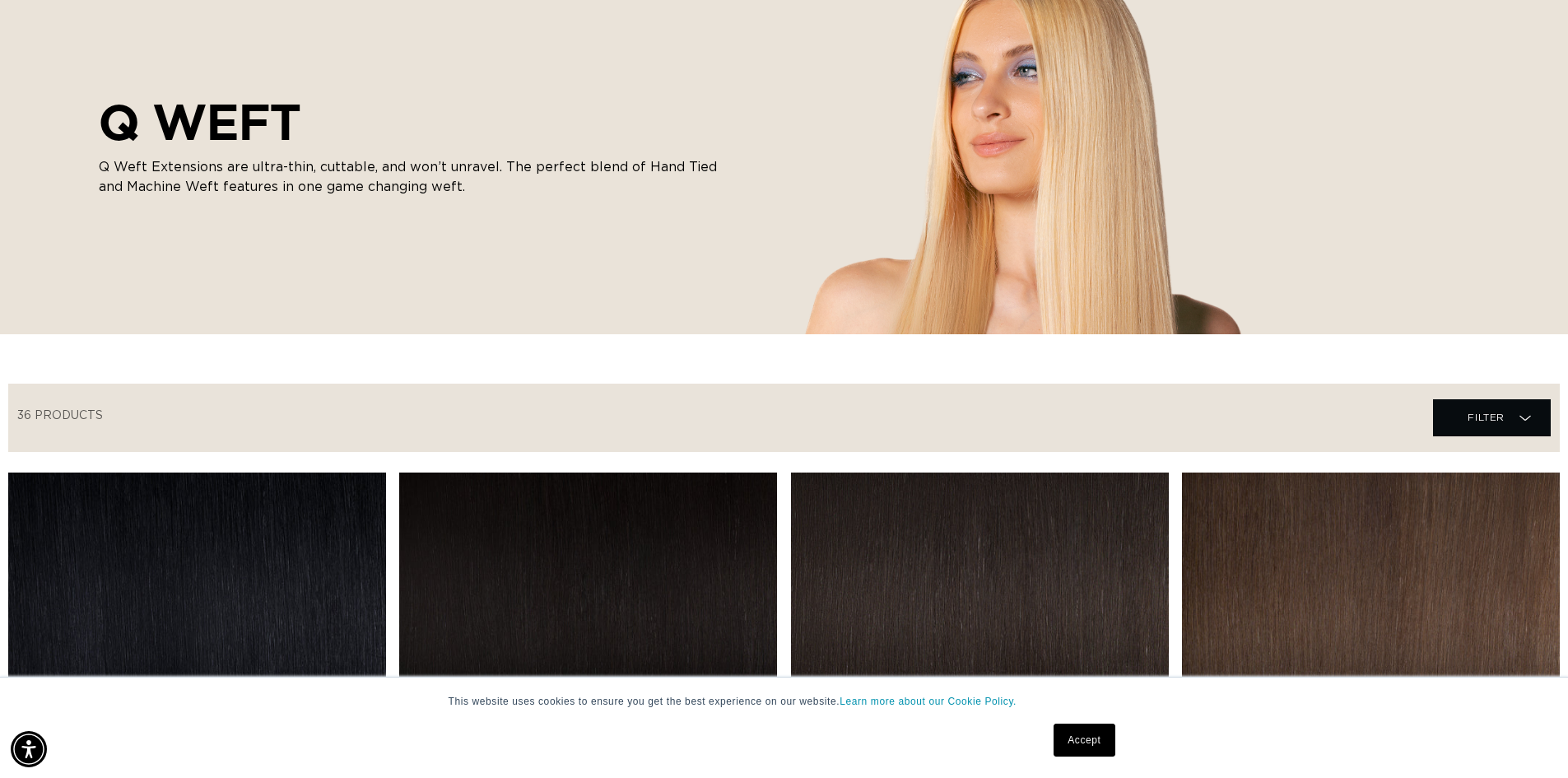
scroll to position [412, 0]
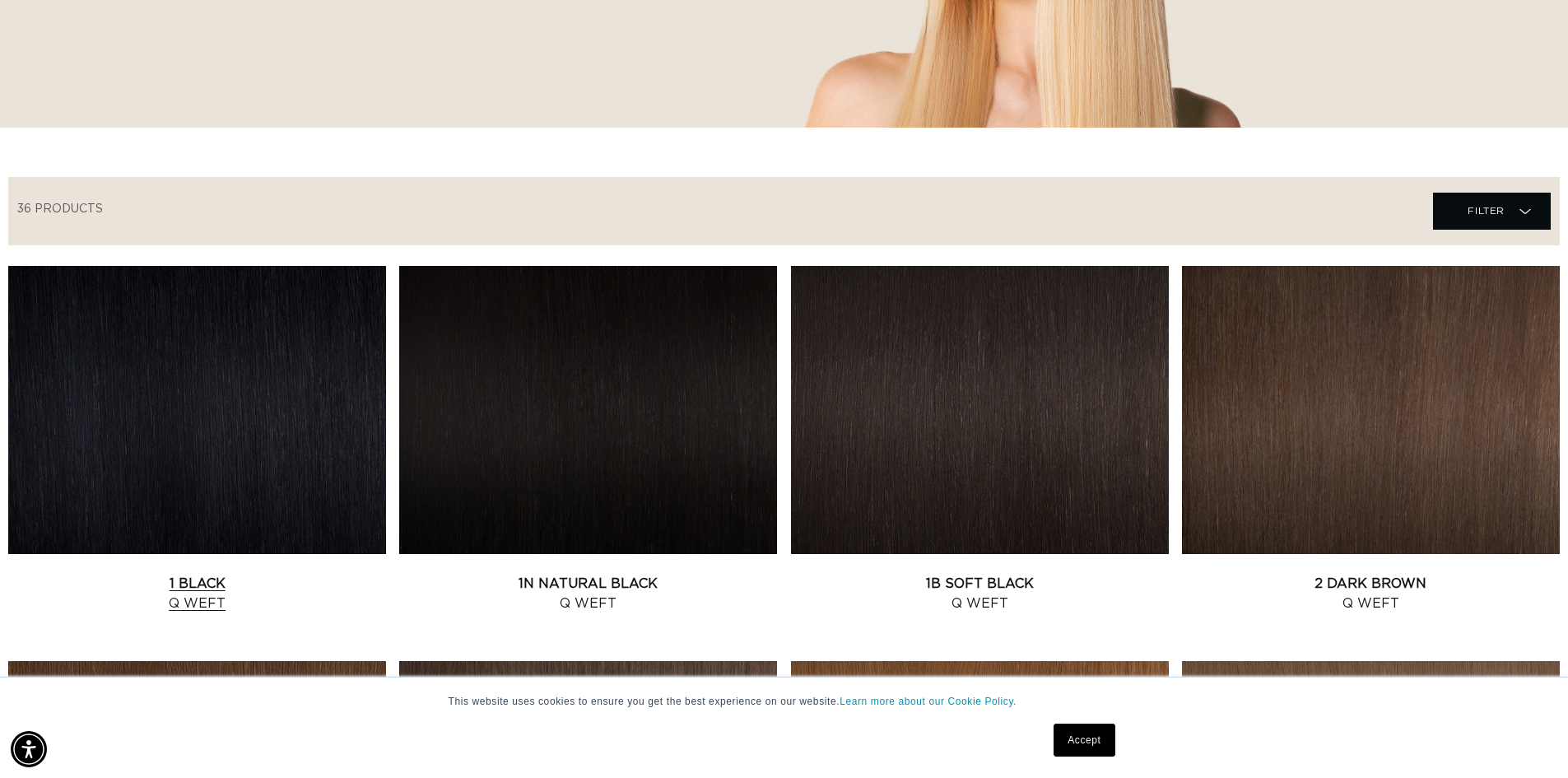
click at [226, 574] on link "1 Black Q Weft" at bounding box center [198, 594] width 378 height 40
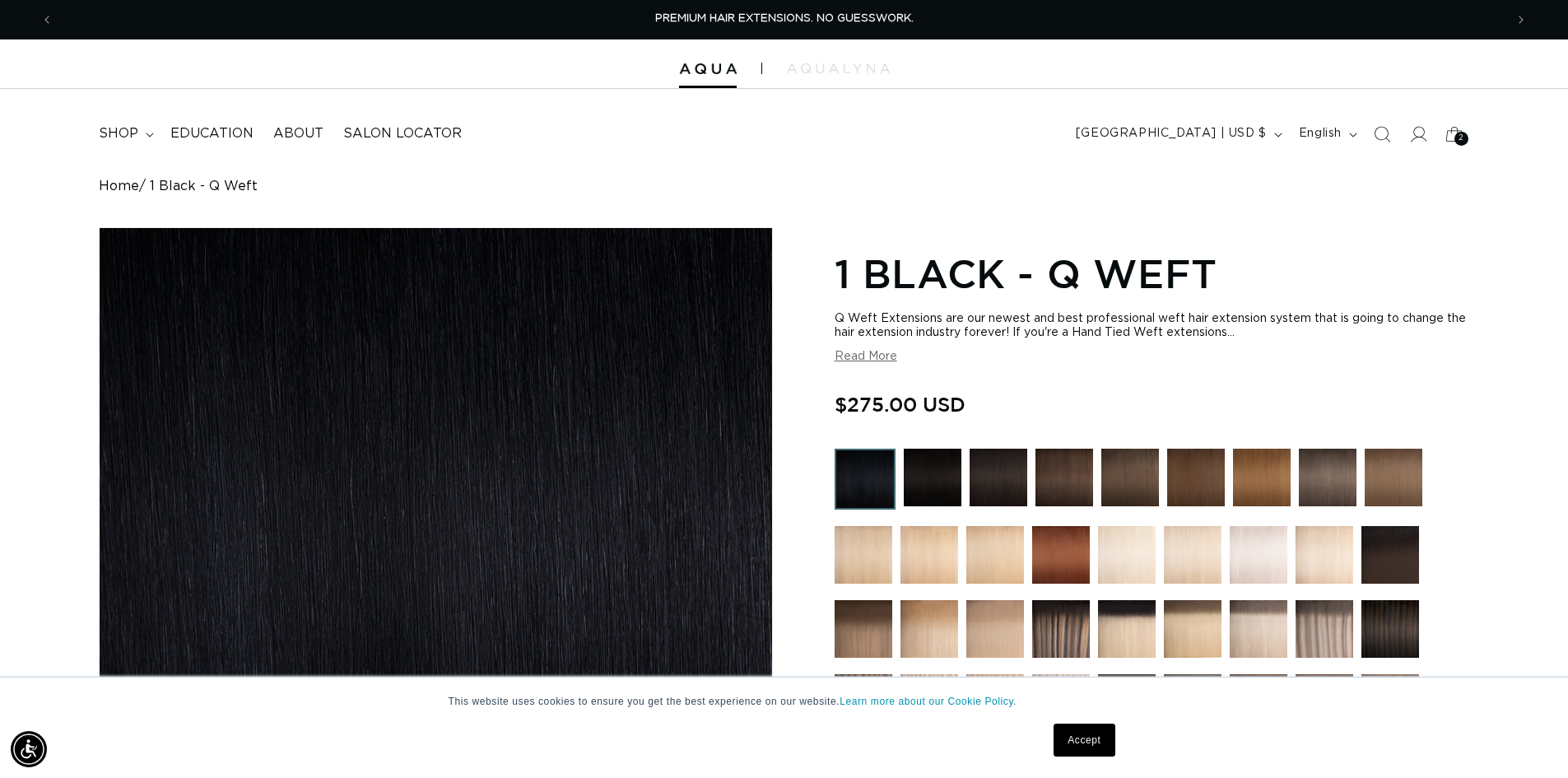
click at [879, 362] on button "Read More" at bounding box center [866, 357] width 63 height 14
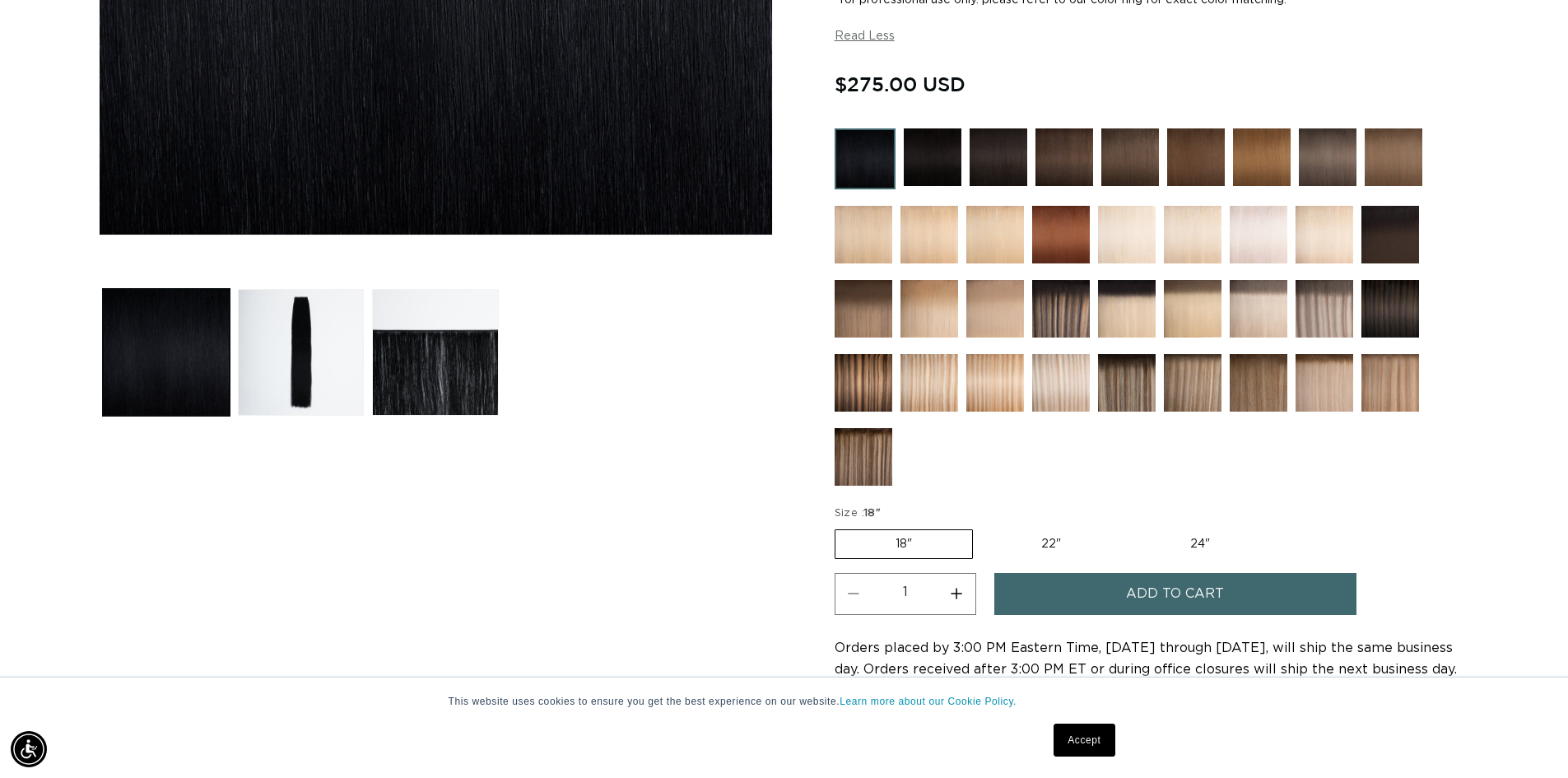
scroll to position [494, 0]
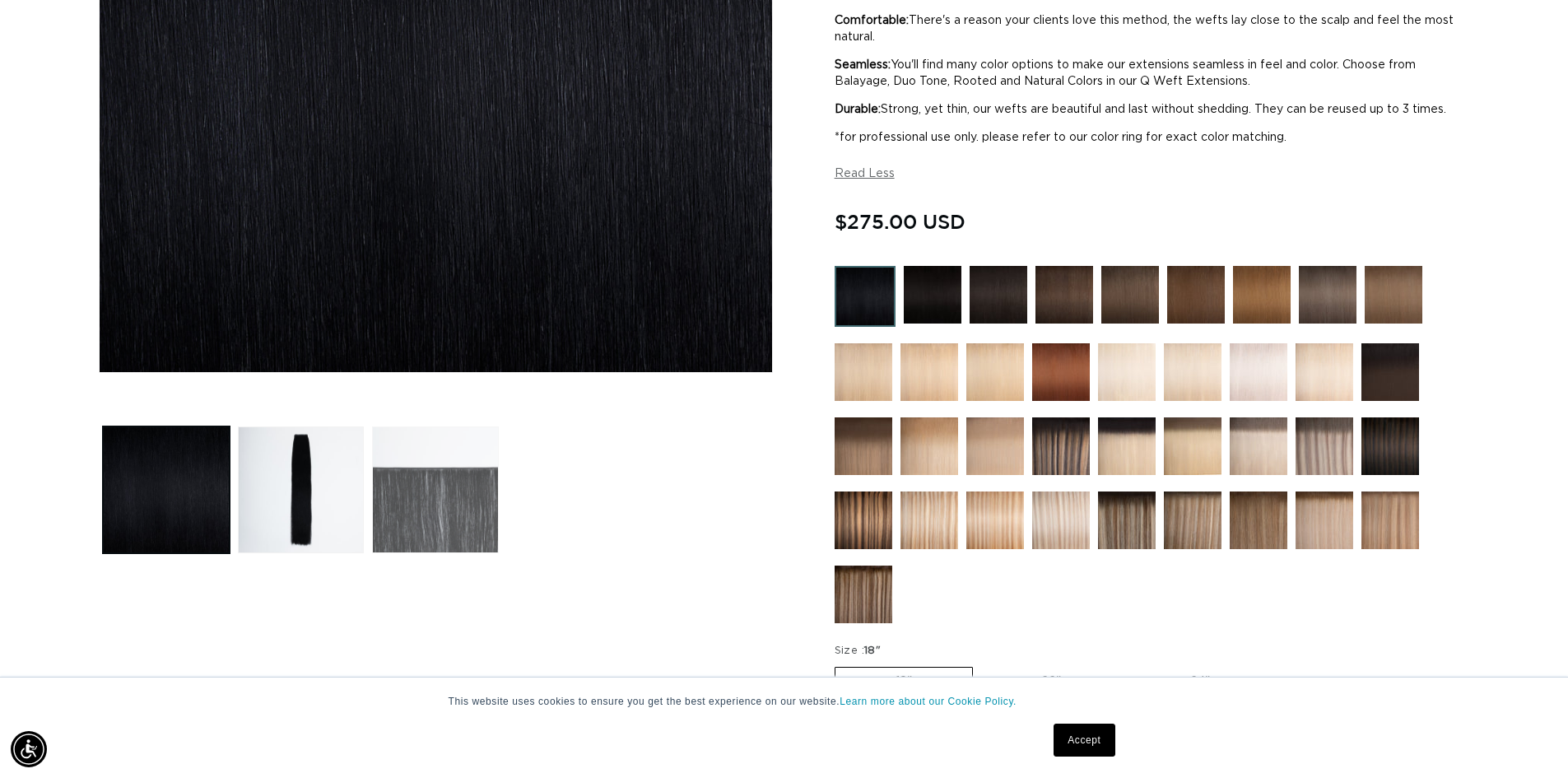
click at [412, 495] on button "Load image 3 in gallery view" at bounding box center [436, 490] width 127 height 127
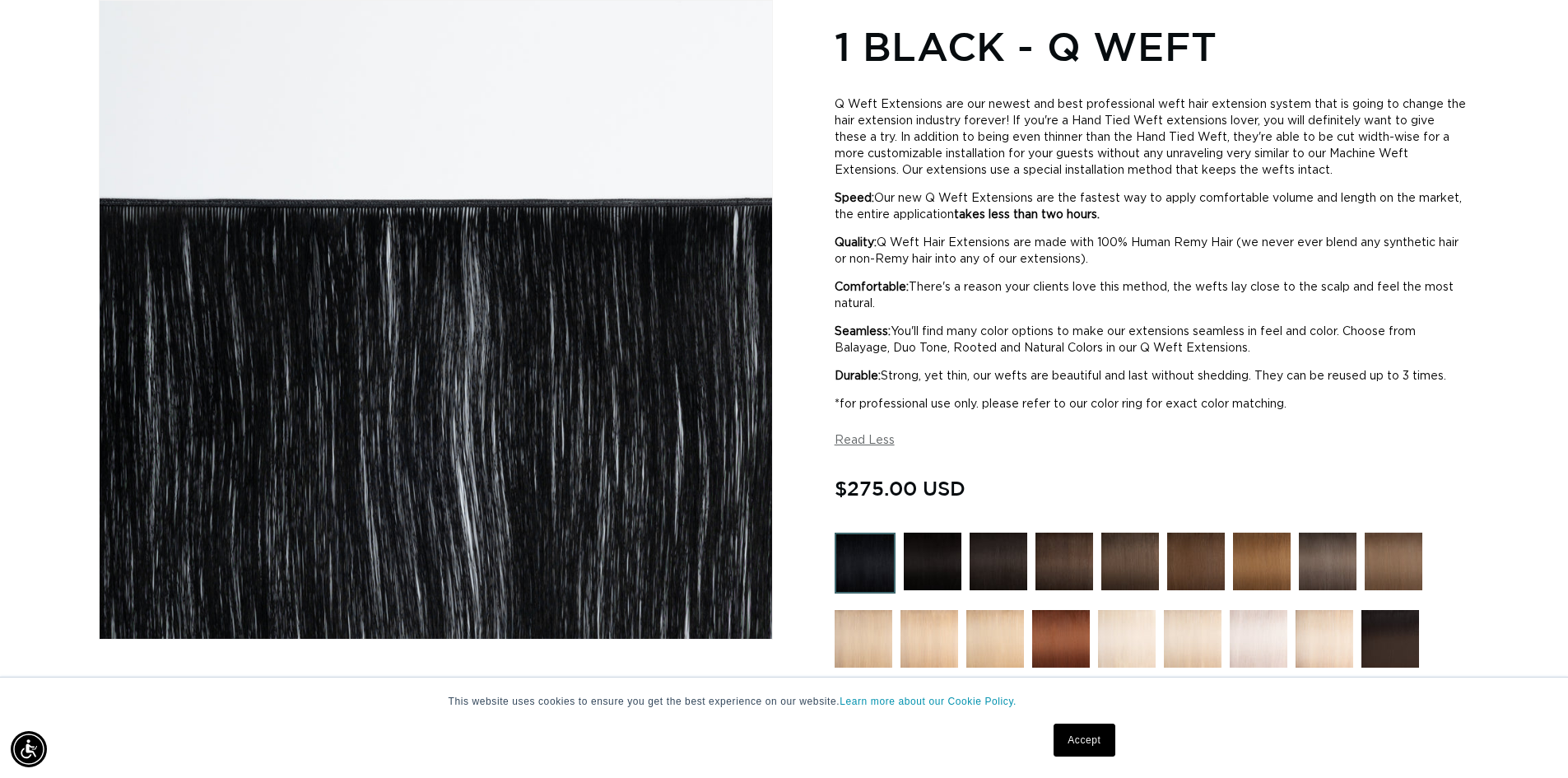
scroll to position [0, 2902]
click at [382, 204] on img "Gallery Viewer" at bounding box center [436, 320] width 673 height 639
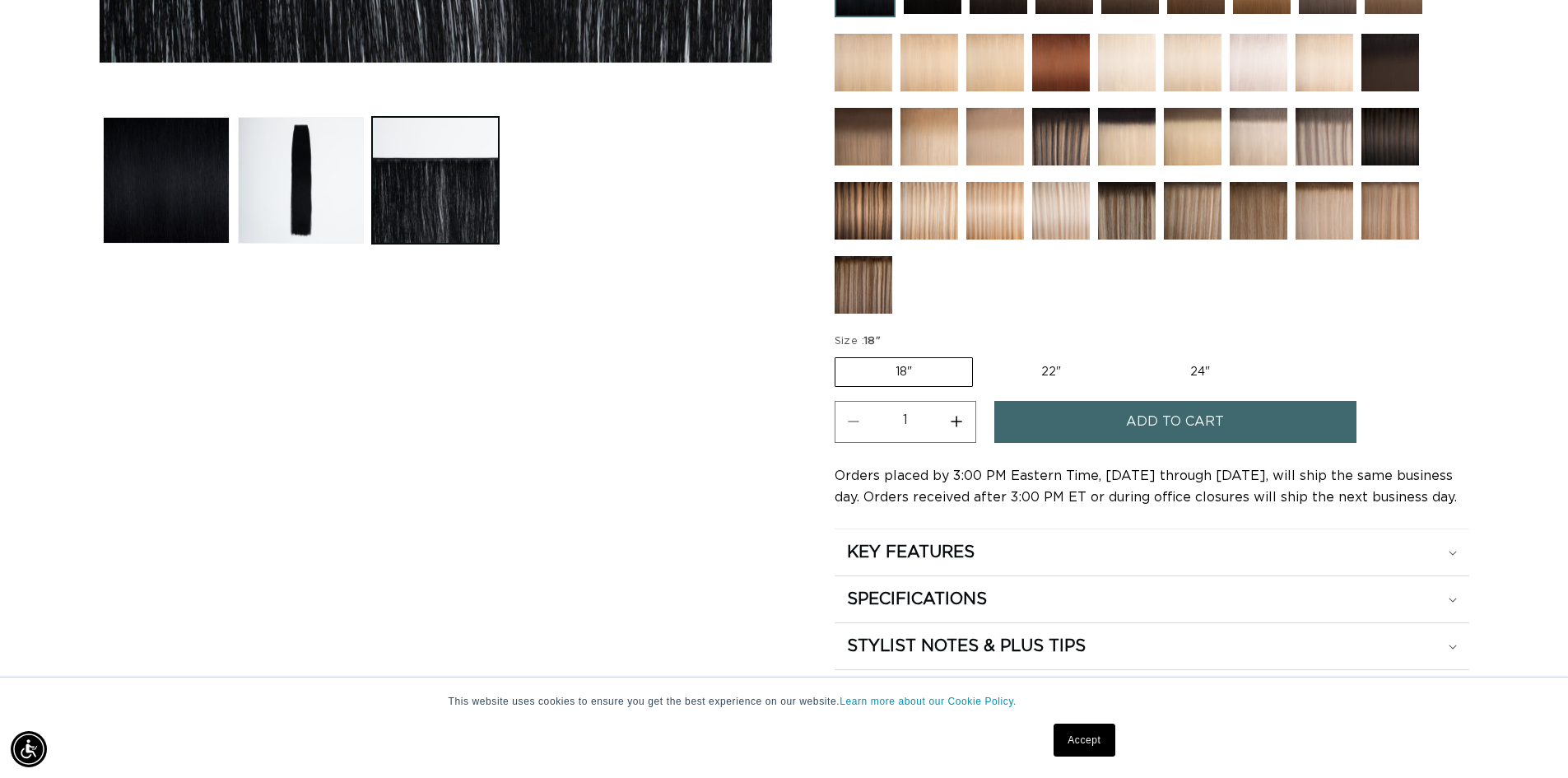
scroll to position [969, 0]
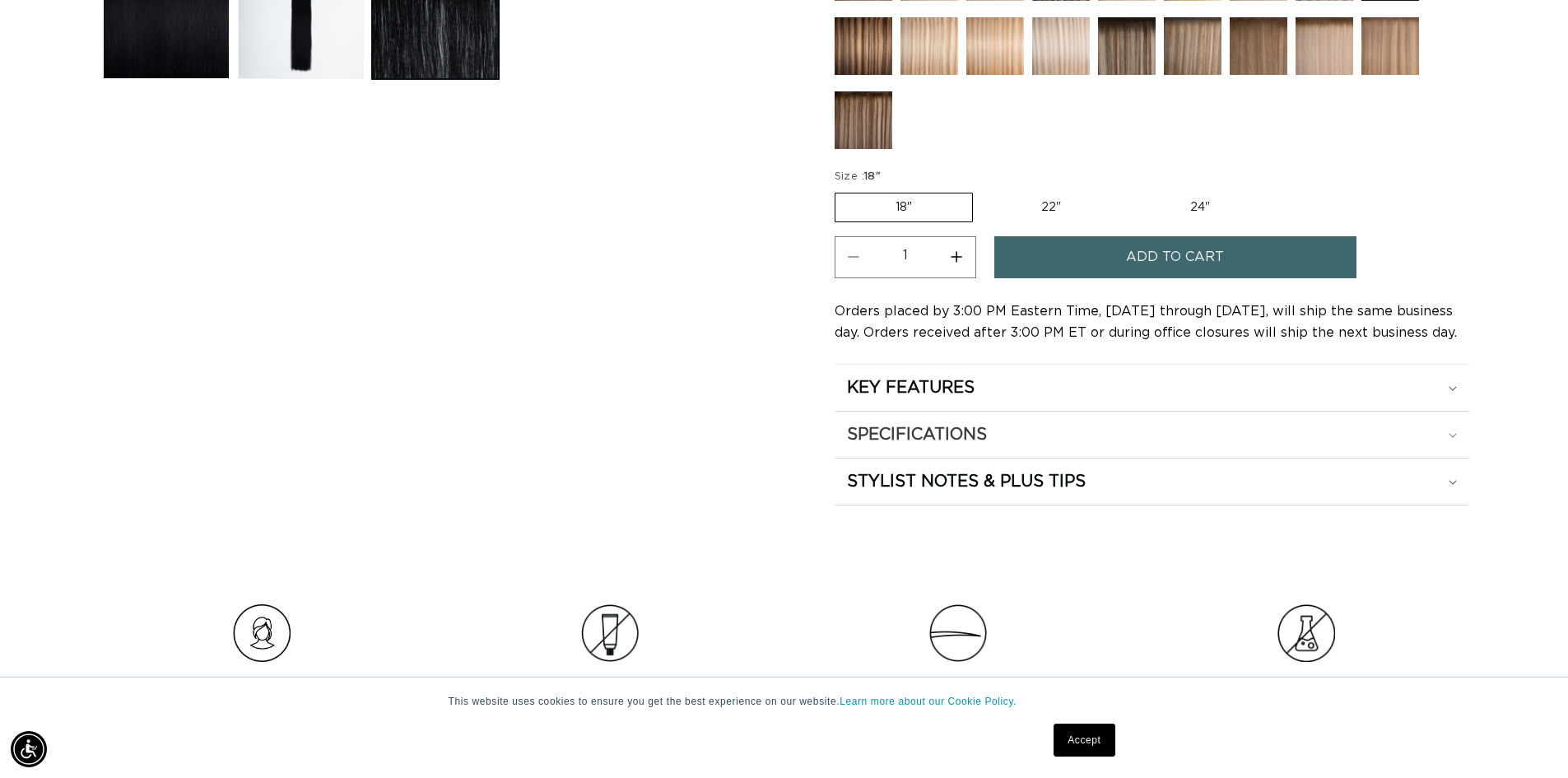
click at [1064, 426] on div "SPECIFICATIONS" at bounding box center [1152, 434] width 610 height 21
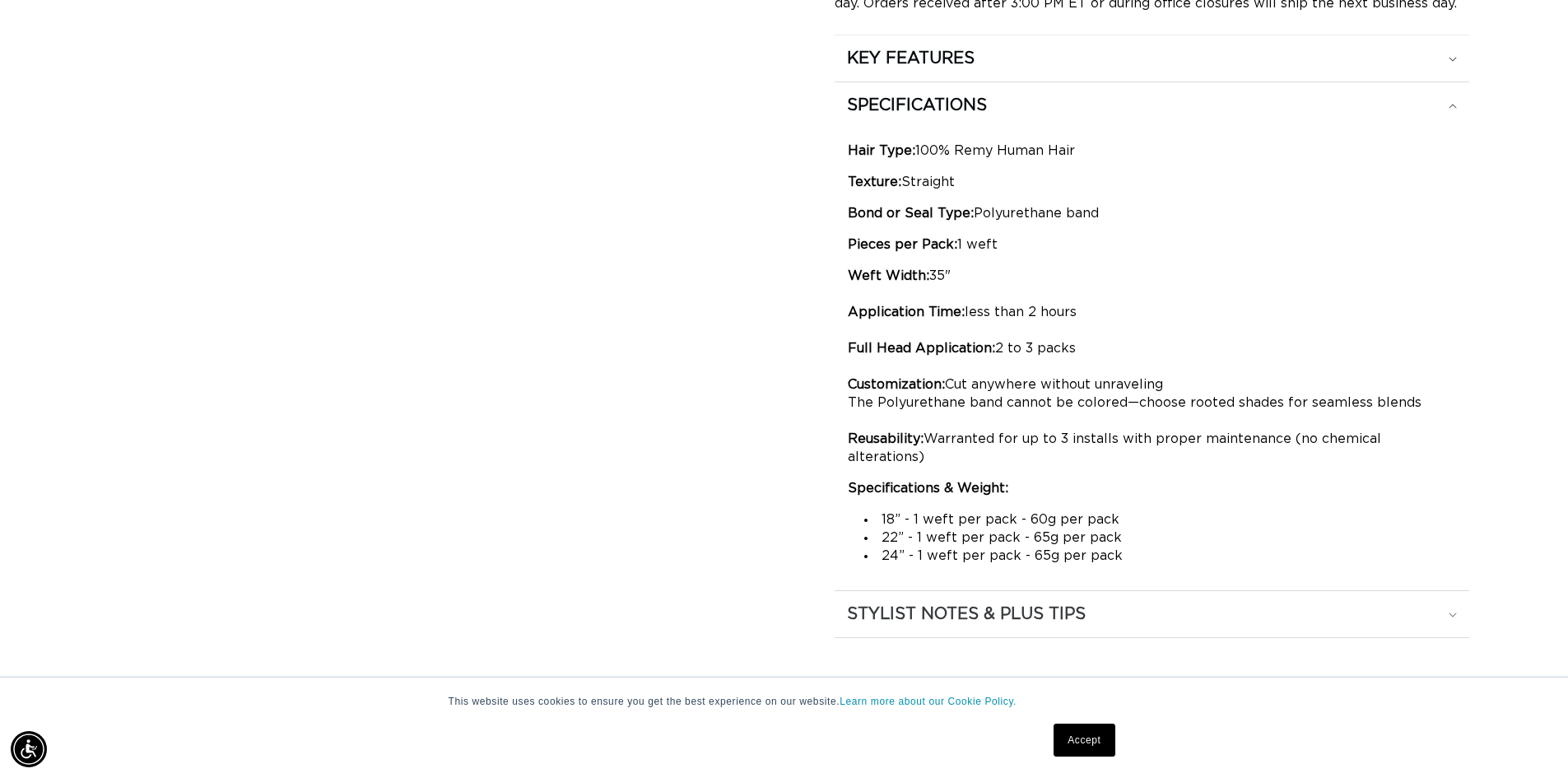
scroll to position [0, 0]
click at [1125, 603] on div "STYLIST NOTES & PLUS TIPS" at bounding box center [1152, 614] width 610 height 21
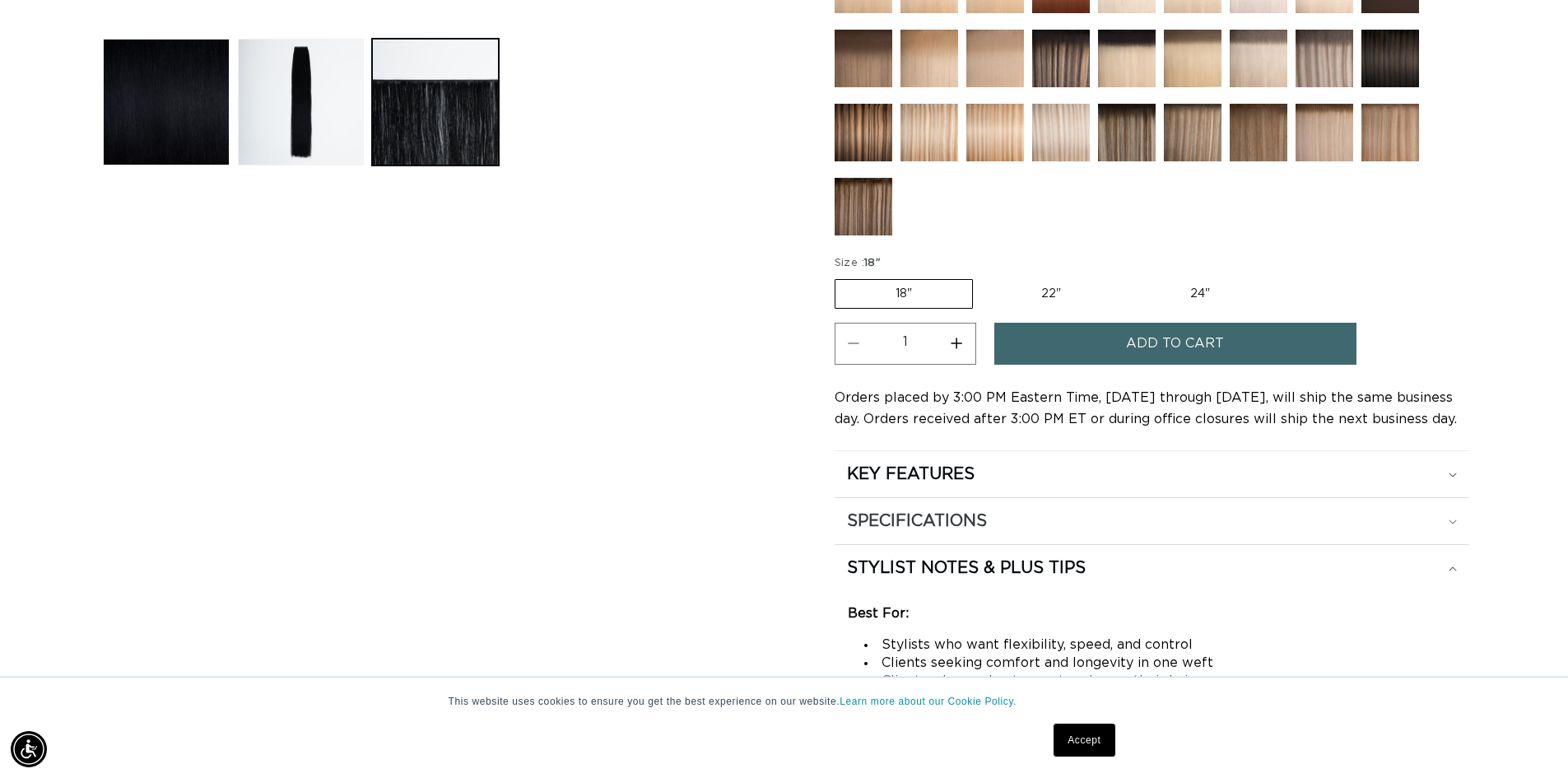
scroll to position [969, 0]
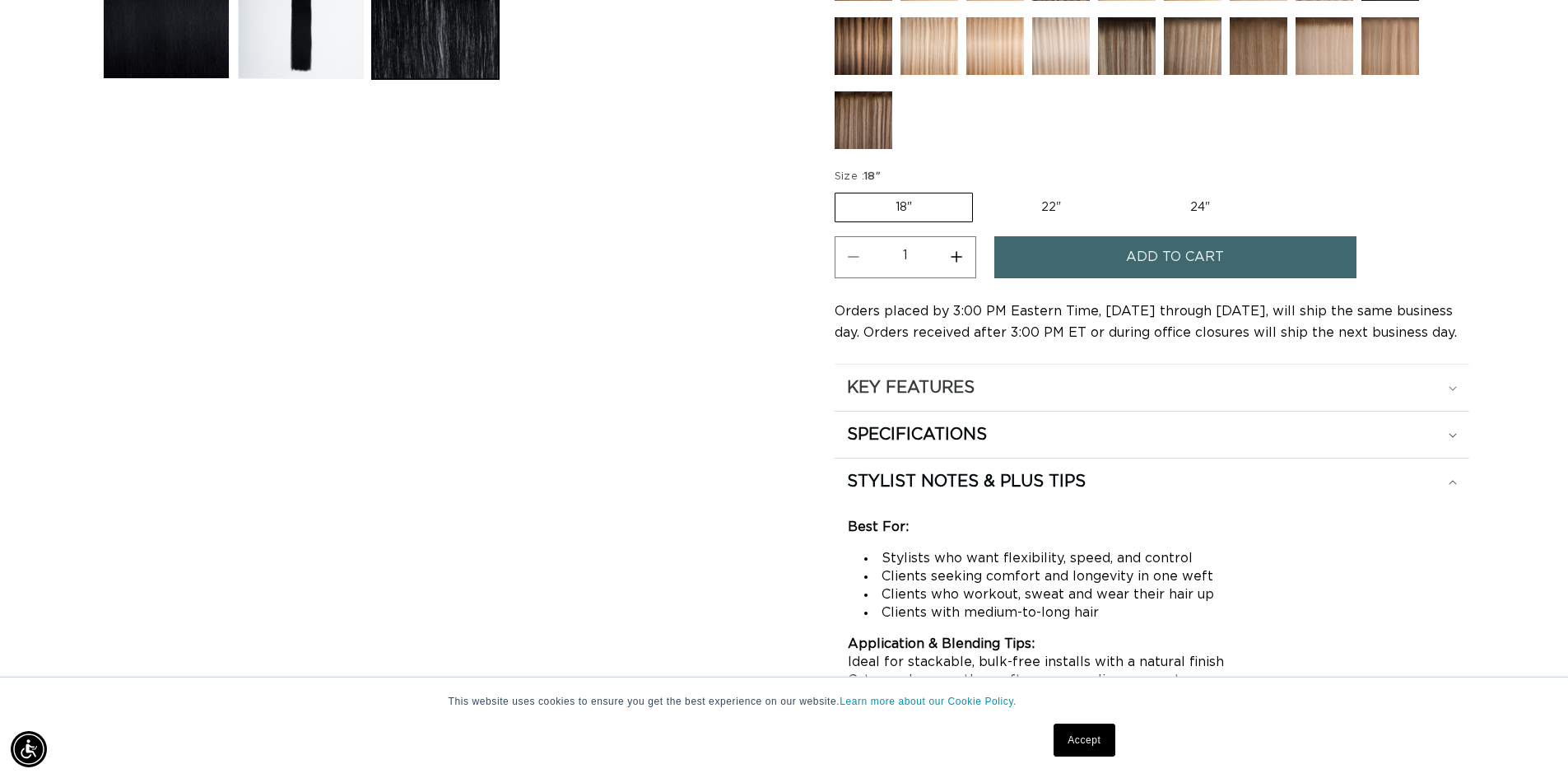
click at [945, 403] on summary "KEY FEATURES" at bounding box center [1152, 388] width 635 height 46
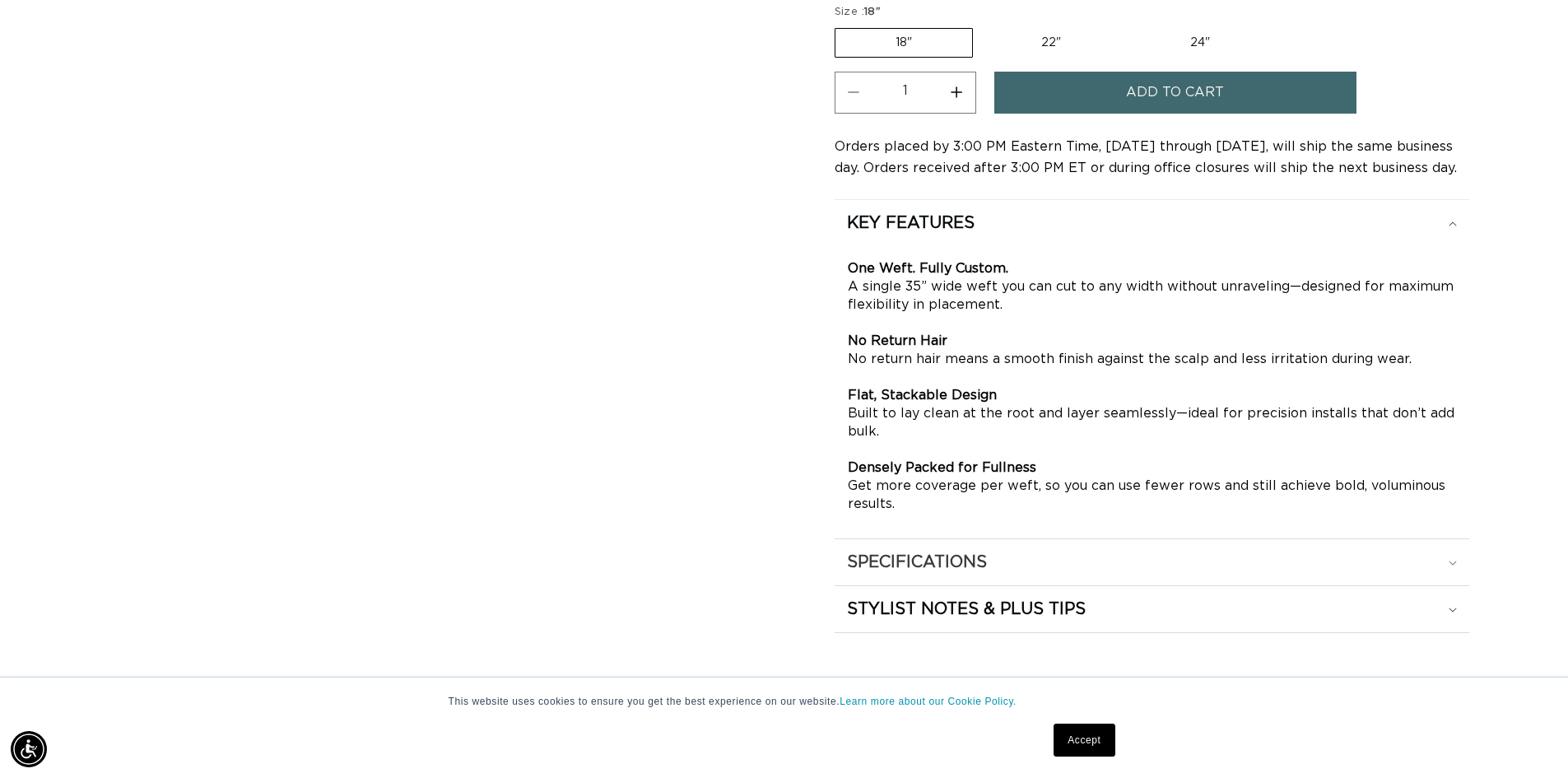
scroll to position [0, 2902]
click at [1152, 561] on div "SPECIFICATIONS" at bounding box center [1152, 562] width 610 height 21
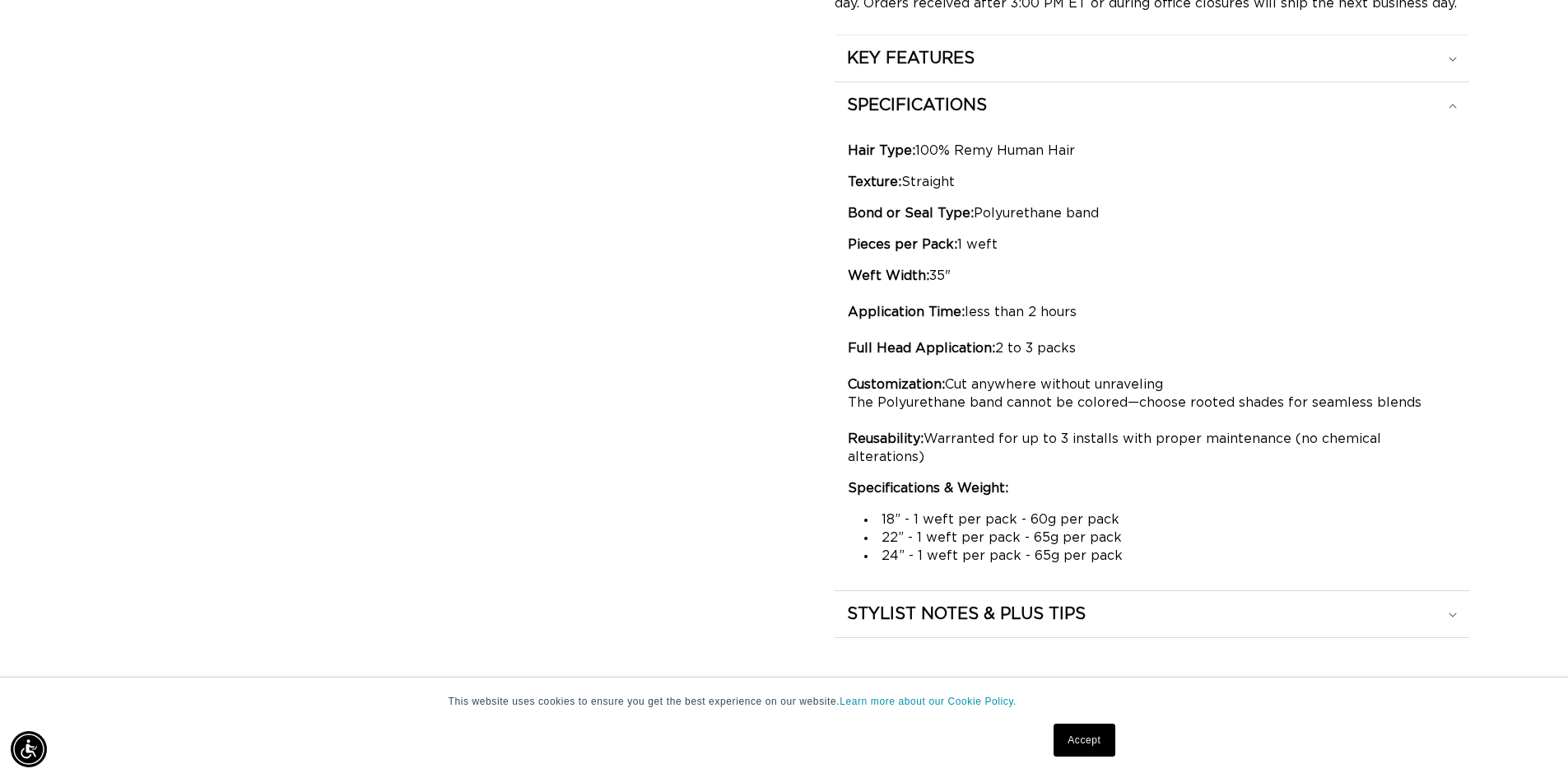
scroll to position [0, 0]
click at [894, 605] on h2 "STYLIST NOTES & PLUS TIPS" at bounding box center [967, 614] width 239 height 21
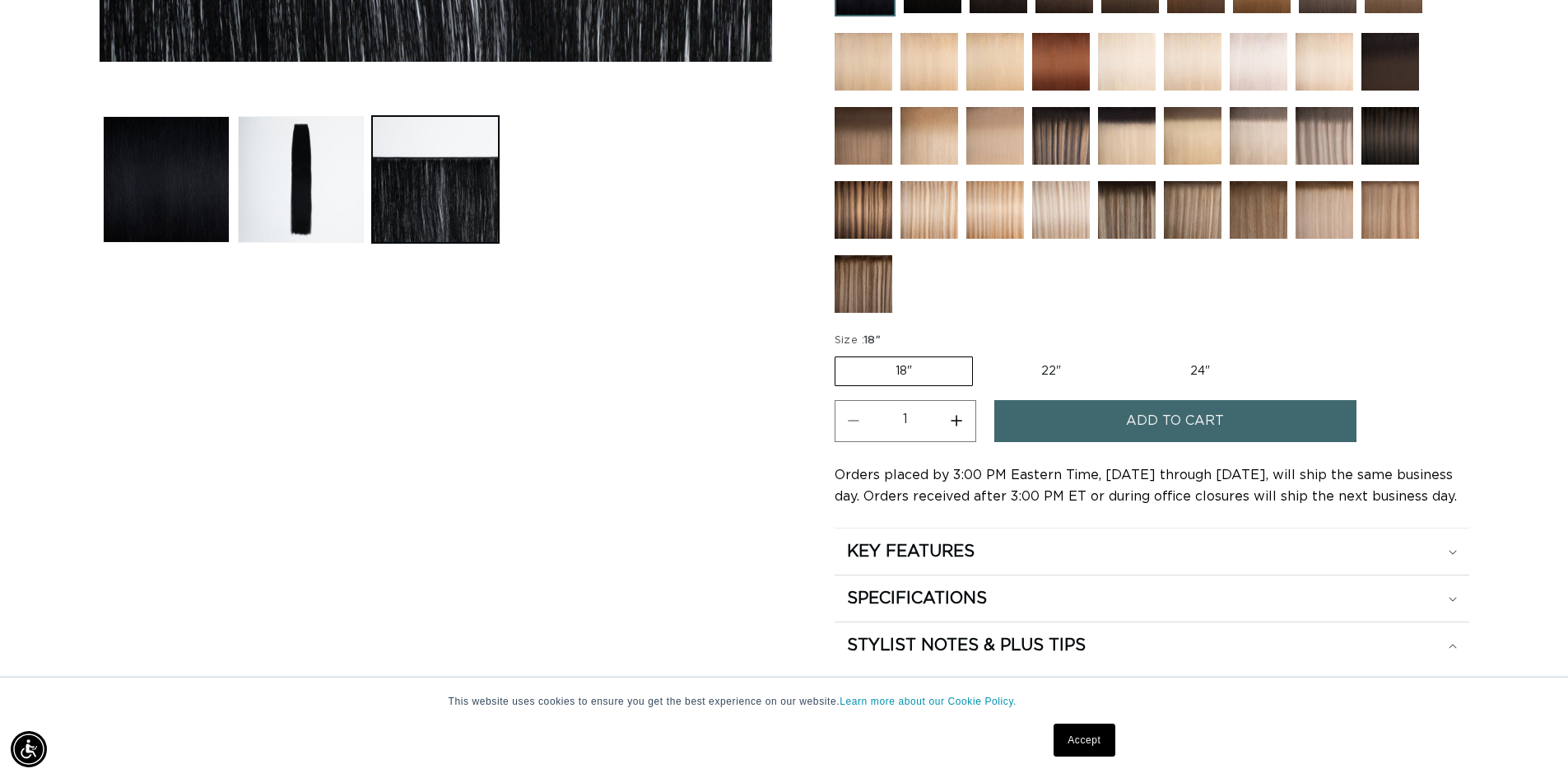
scroll to position [804, 0]
click at [972, 565] on summary "KEY FEATURES" at bounding box center [1152, 553] width 635 height 46
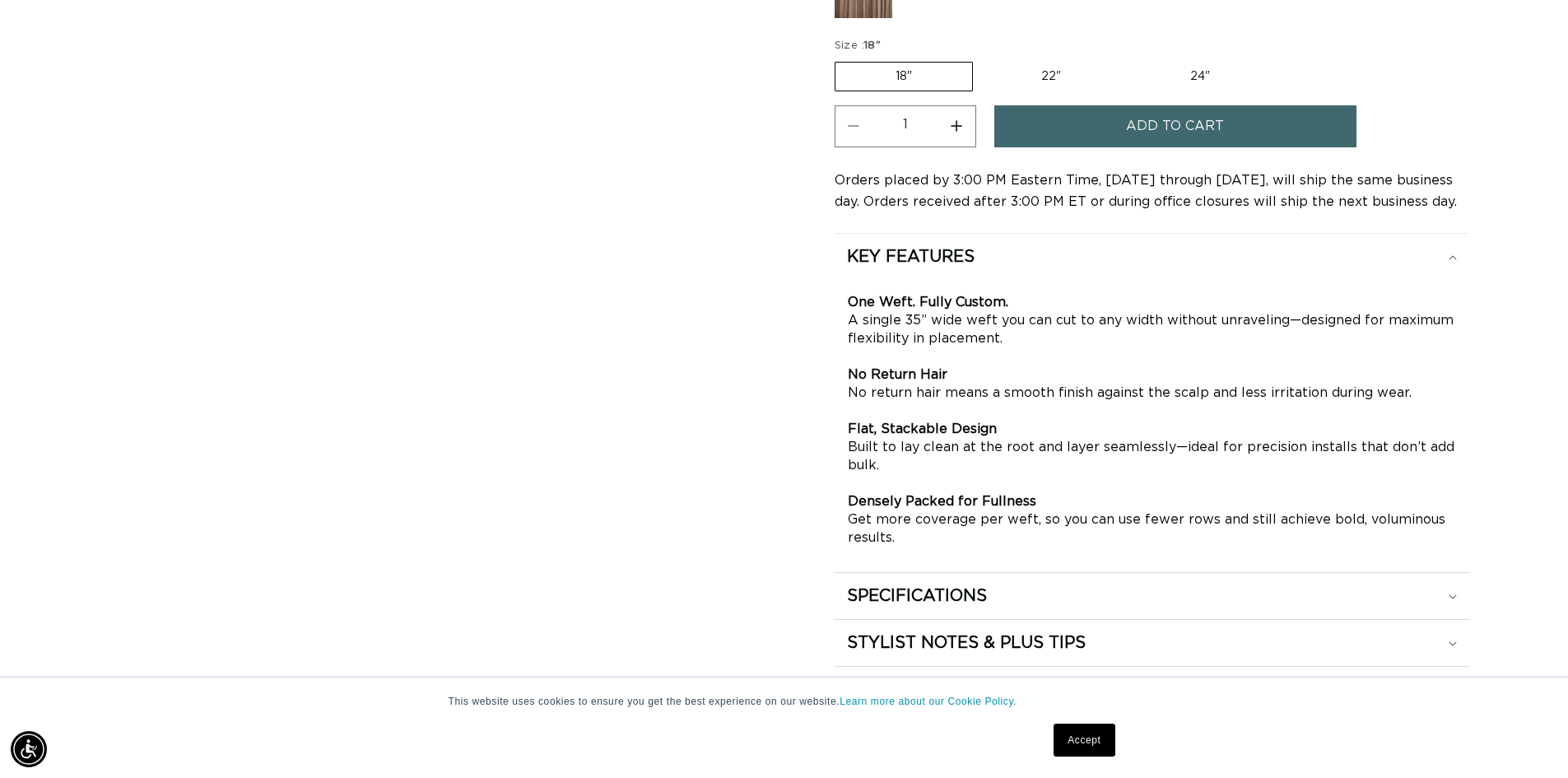
scroll to position [1298, 0]
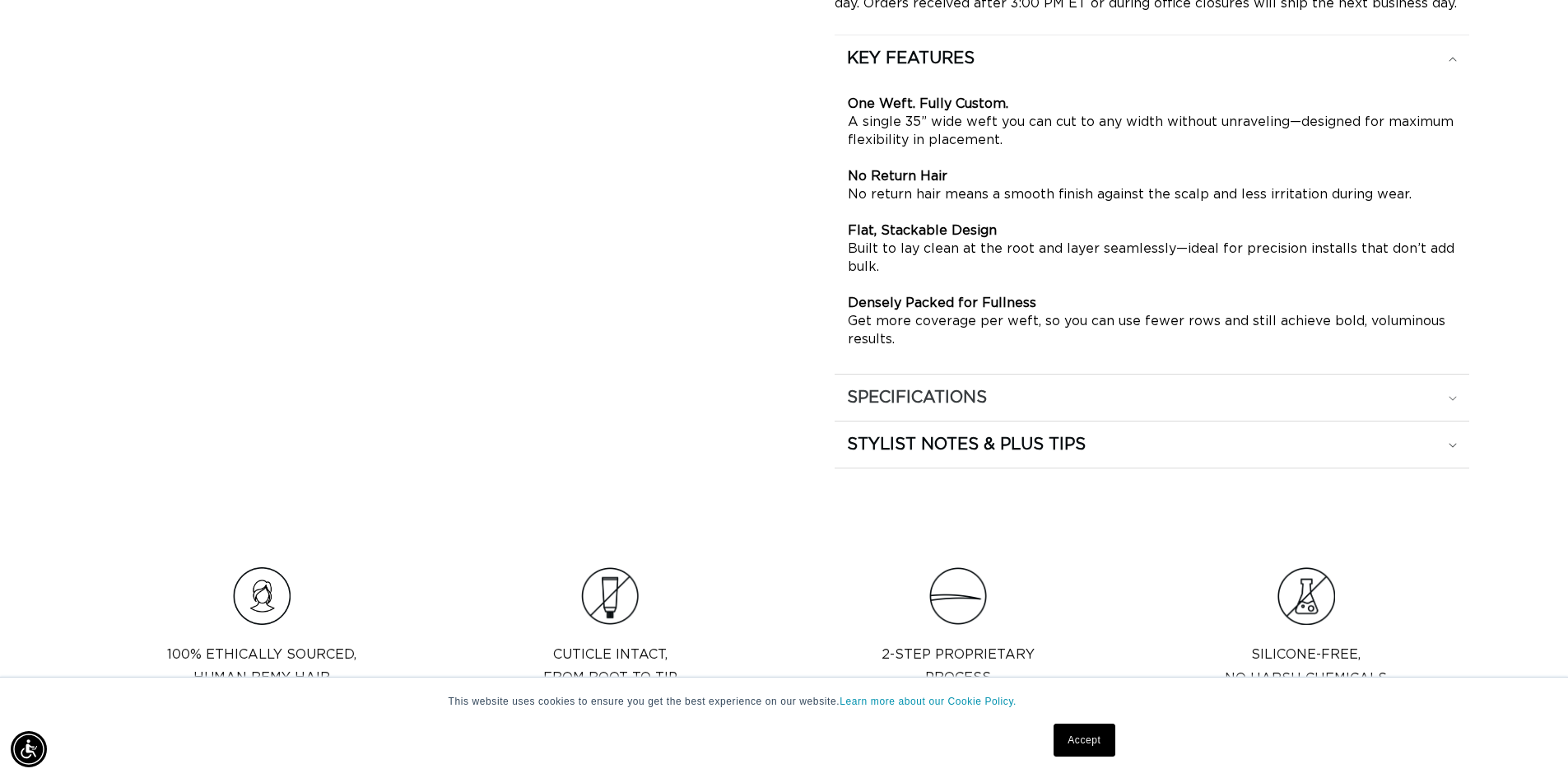
click at [1052, 385] on summary "SPECIFICATIONS" at bounding box center [1152, 398] width 635 height 46
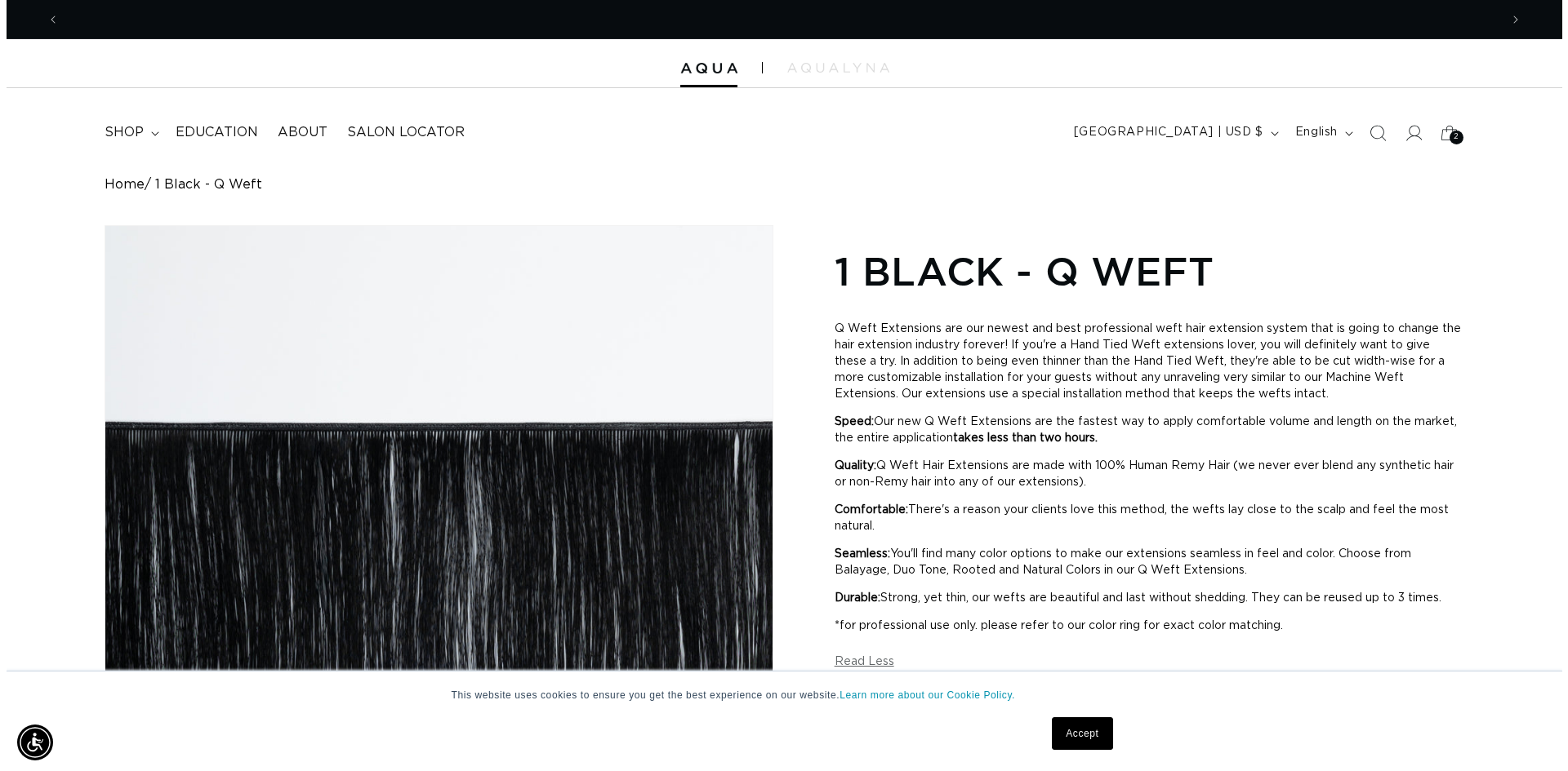
scroll to position [0, 0]
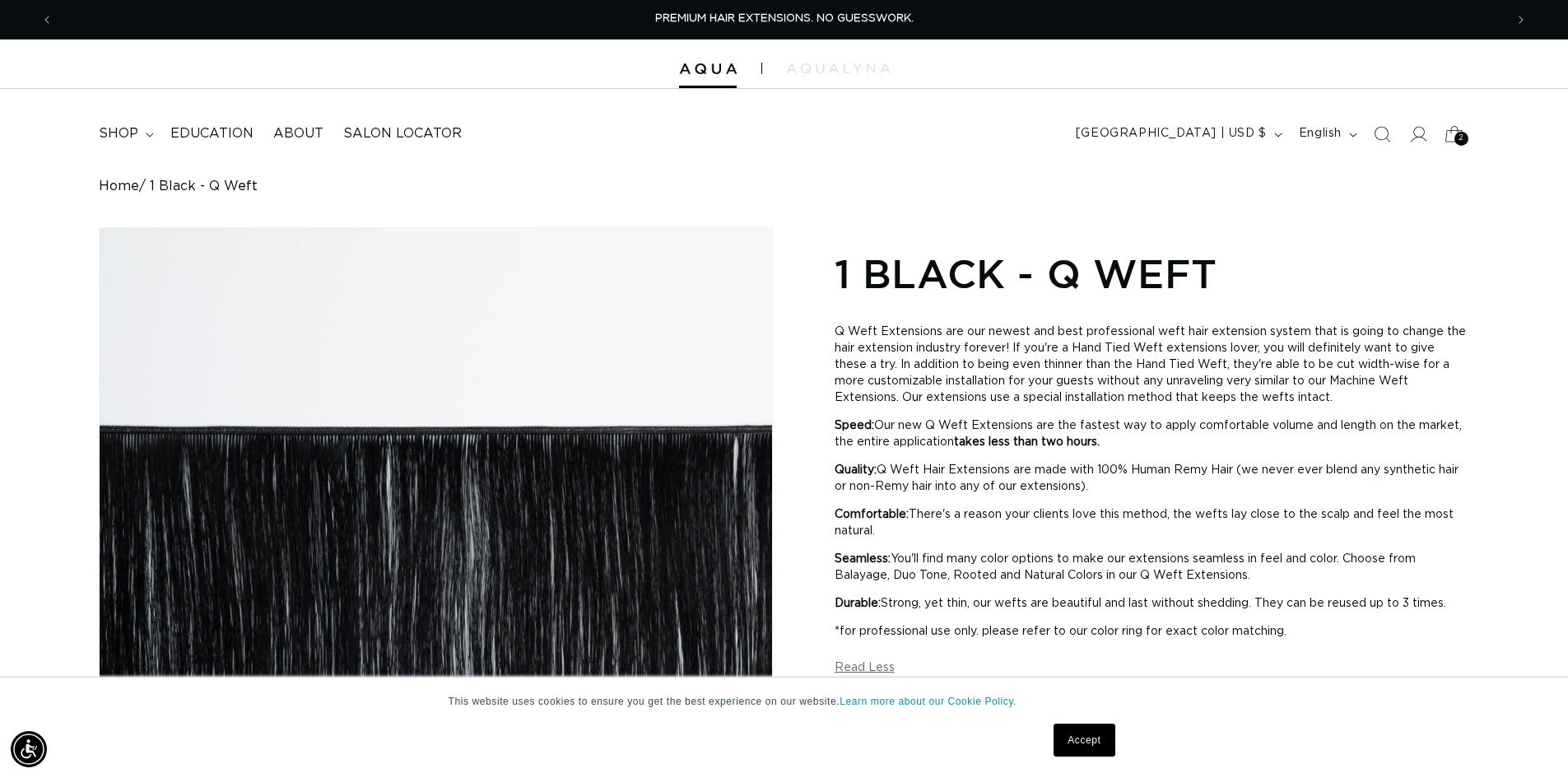
click at [1464, 133] on div "2 2" at bounding box center [1461, 138] width 14 height 14
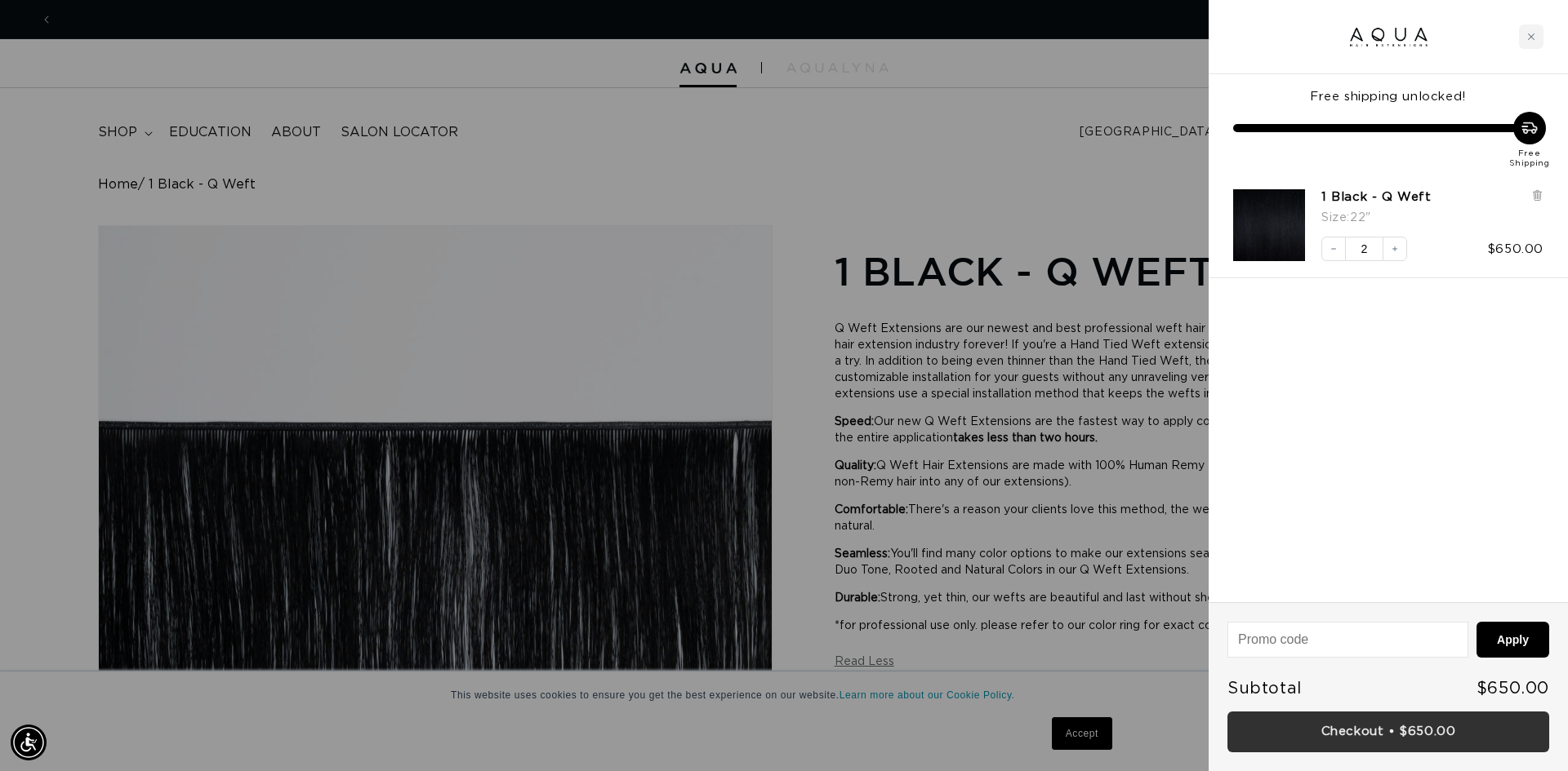
scroll to position [0, 1451]
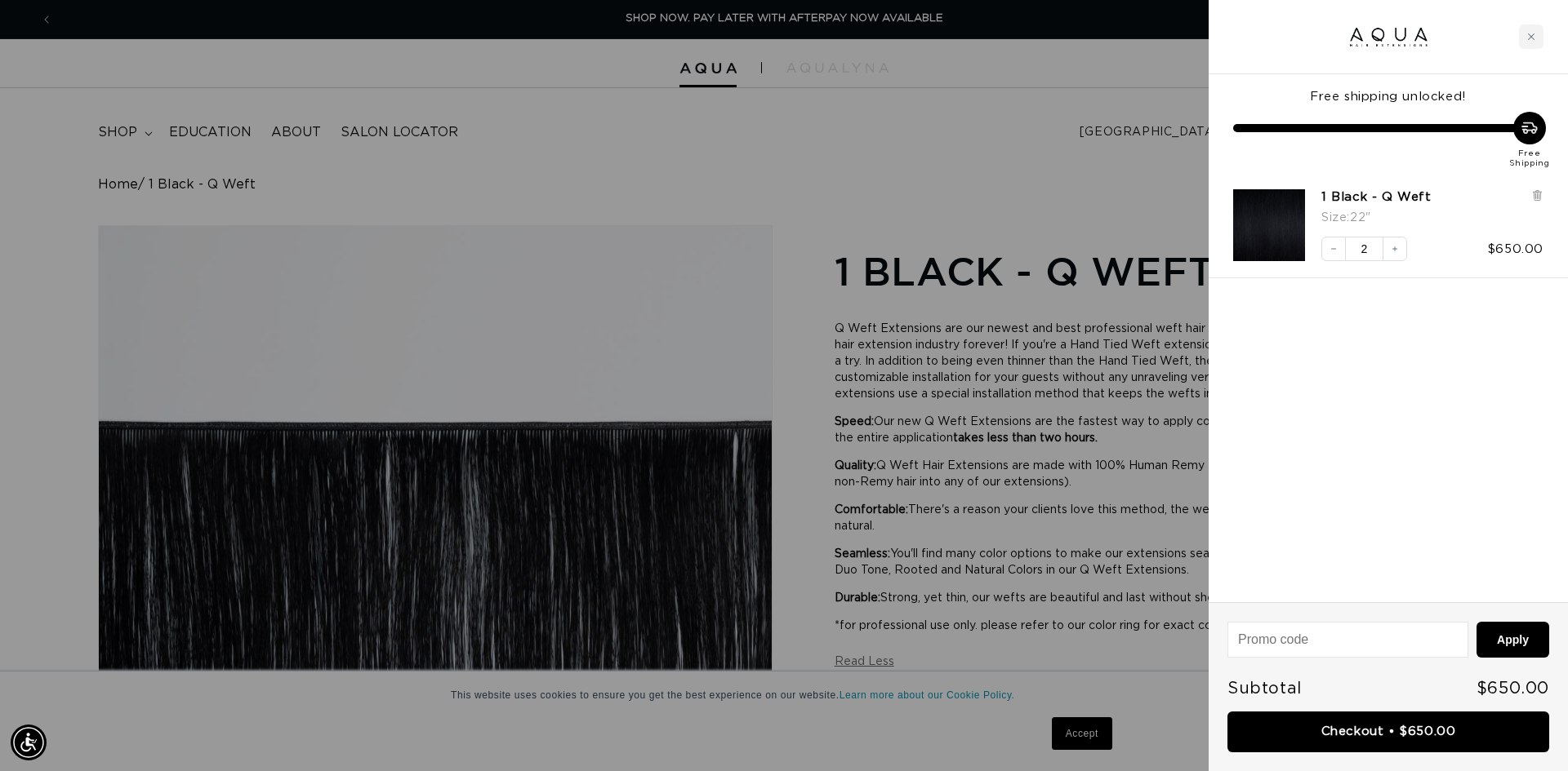
click at [1385, 735] on link "Checkout • $650.00" at bounding box center [1387, 732] width 321 height 42
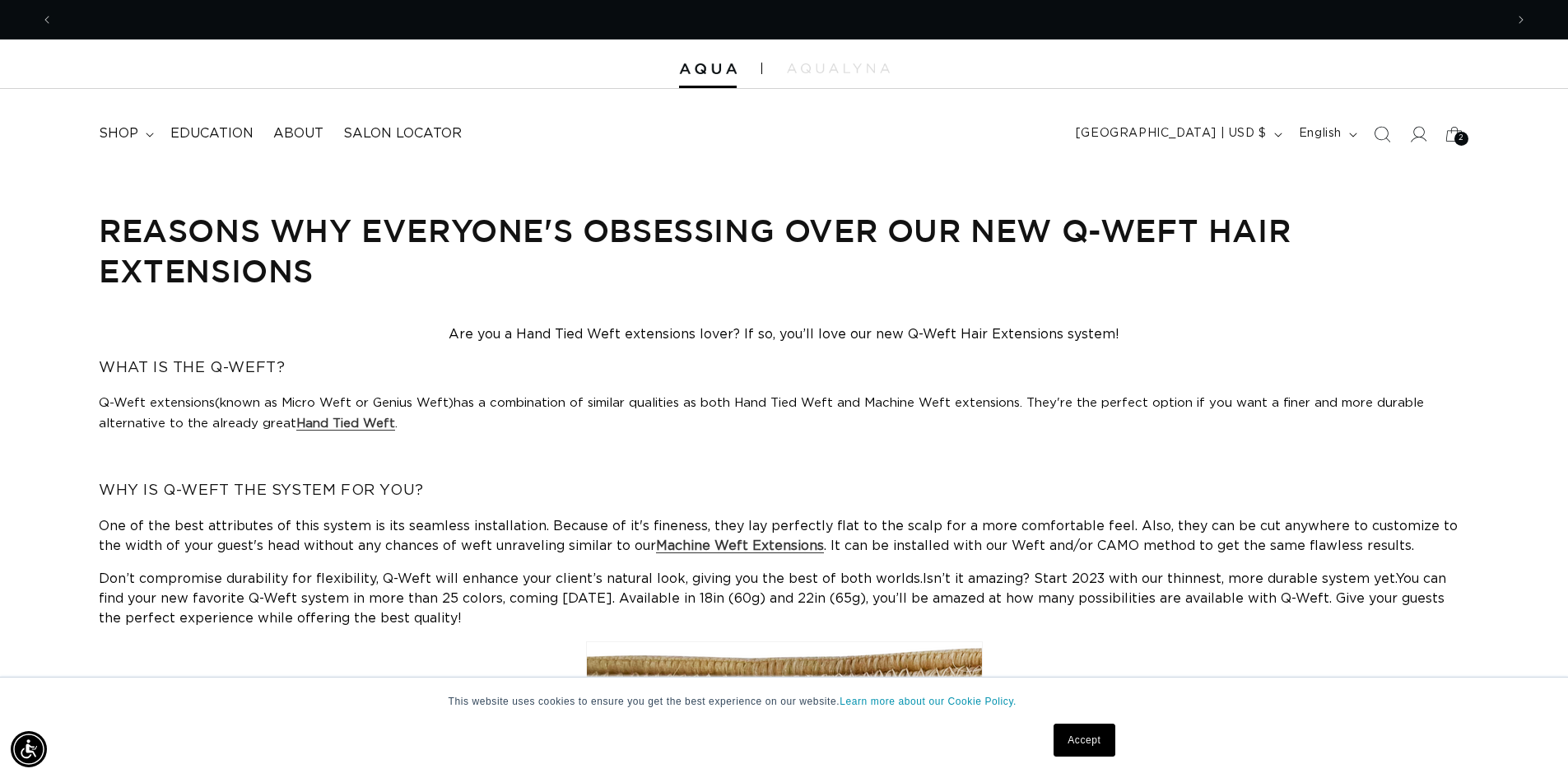
scroll to position [0, 2902]
